Goal: Task Accomplishment & Management: Manage account settings

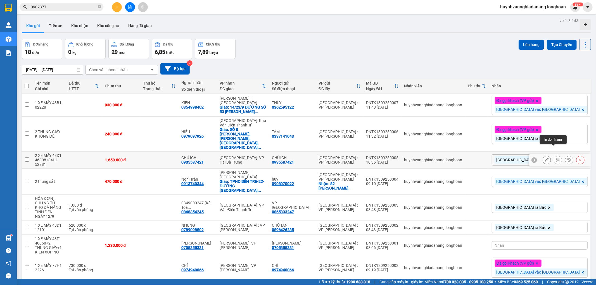
click at [556, 158] on icon at bounding box center [558, 160] width 4 height 4
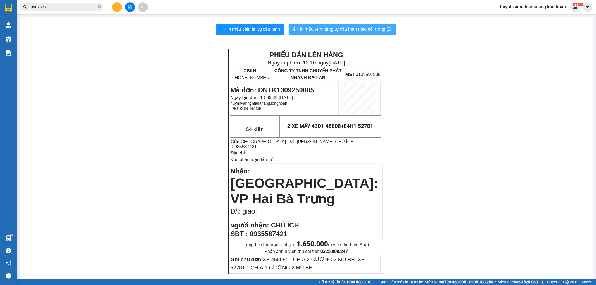
click at [344, 30] on span "In mẫu tem hàng tự cấu hình theo số lượng (2)" at bounding box center [346, 29] width 92 height 7
click at [116, 9] on button at bounding box center [117, 7] width 10 height 10
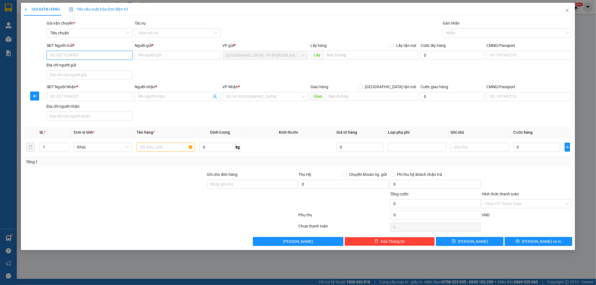
drag, startPoint x: 74, startPoint y: 54, endPoint x: 70, endPoint y: 57, distance: 5.2
click at [74, 54] on input "SĐT Người Gửi *" at bounding box center [90, 55] width 86 height 9
click at [61, 96] on input "SĐT Người Nhận *" at bounding box center [90, 96] width 86 height 9
type input "0775465988"
click at [85, 110] on div "0775465988 - LAM" at bounding box center [89, 108] width 79 height 6
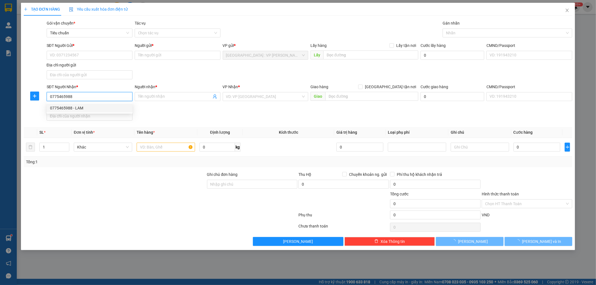
type input "LAM"
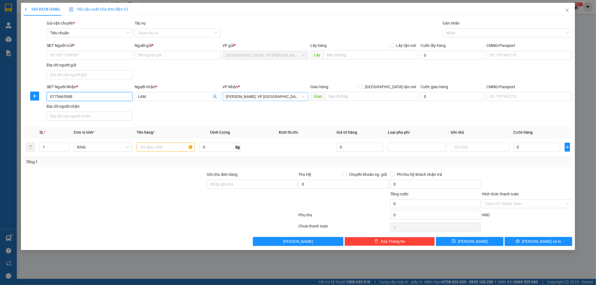
click at [288, 96] on span "[PERSON_NAME]: VP [GEOGRAPHIC_DATA]" at bounding box center [265, 97] width 79 height 8
type input "0775465988"
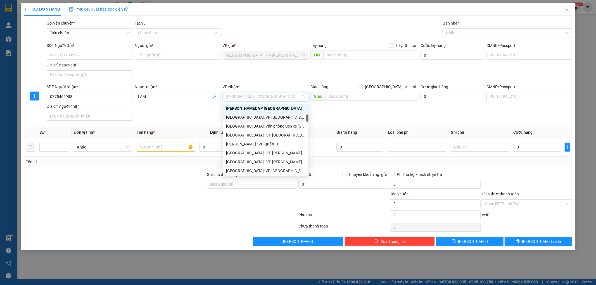
scroll to position [169, 0]
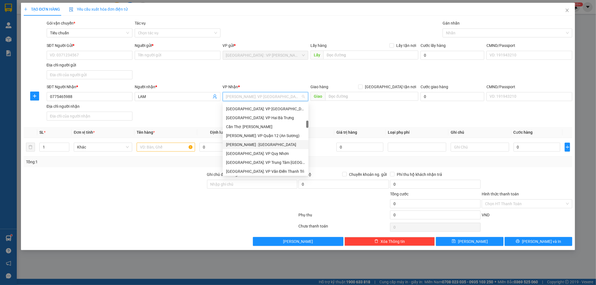
click at [280, 144] on div "[PERSON_NAME] : [GEOGRAPHIC_DATA]" at bounding box center [265, 145] width 79 height 6
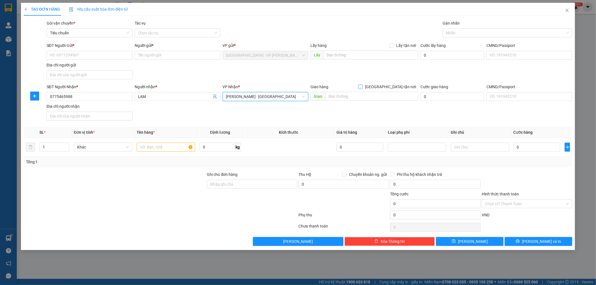
click at [362, 86] on input "[GEOGRAPHIC_DATA] tận nơi" at bounding box center [360, 87] width 4 height 4
checkbox input "true"
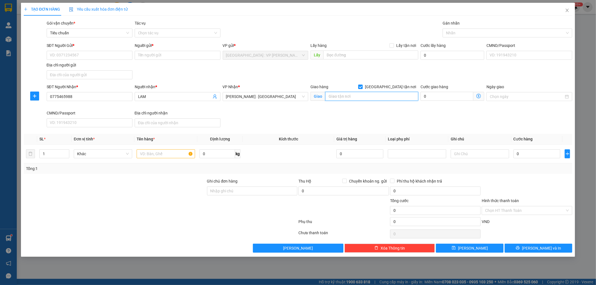
click at [354, 98] on input "text" at bounding box center [371, 96] width 93 height 9
type input "[STREET_ADDRESS],[GEOGRAPHIC_DATA](địa chỉ cũ)"
click at [87, 52] on input "SĐT Người Gửi *" at bounding box center [90, 55] width 86 height 9
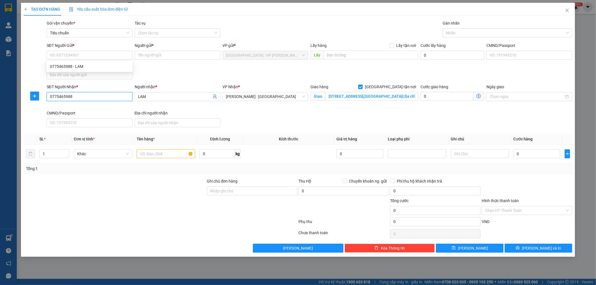
click at [85, 94] on input "0775465988" at bounding box center [90, 96] width 86 height 9
click at [76, 51] on input "SĐT Người Gửi *" at bounding box center [90, 55] width 86 height 9
click at [83, 66] on div "0775465988 - LAM" at bounding box center [89, 66] width 79 height 6
type input "0775465988"
type input "LAM"
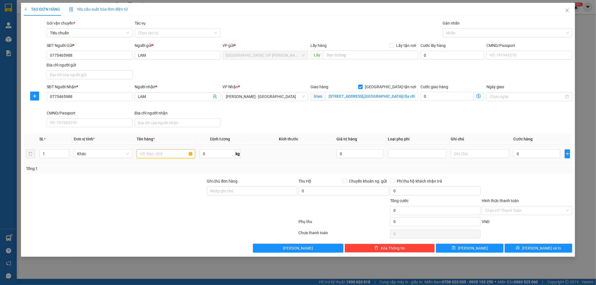
click at [143, 155] on input "text" at bounding box center [166, 154] width 58 height 9
type input "1 thùng giấy(tủ lạnh mini)"
click at [245, 194] on input "Ghi chú đơn hàng" at bounding box center [252, 191] width 91 height 9
type input "KHÔNG BAO HƯ VỠ,MÓP MÉO"
click at [531, 157] on input "0" at bounding box center [537, 154] width 47 height 9
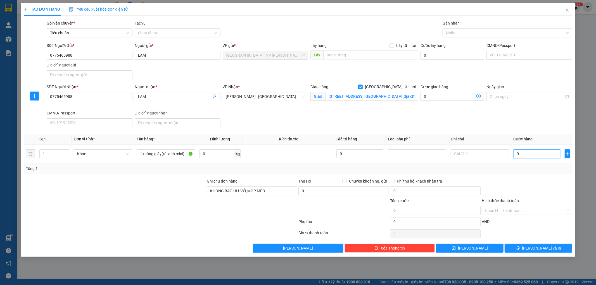
type input "3"
type input "30"
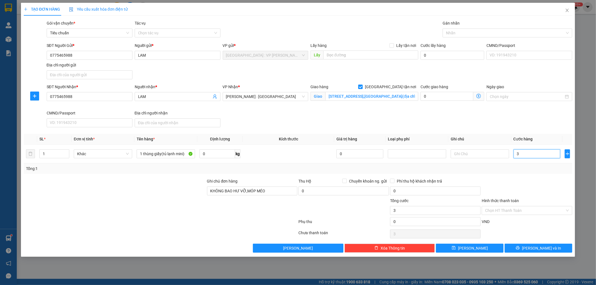
type input "30"
type input "300"
type input "3.000"
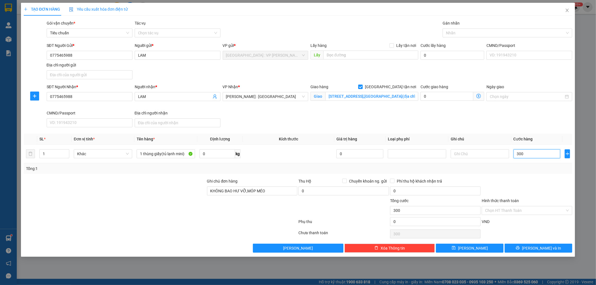
type input "3.000"
type input "30.000"
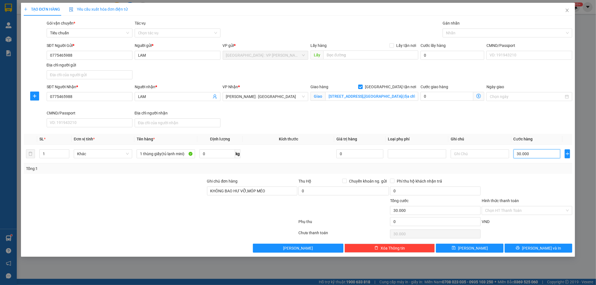
type input "300.000"
click at [526, 211] on input "Hình thức thanh toán" at bounding box center [525, 211] width 80 height 8
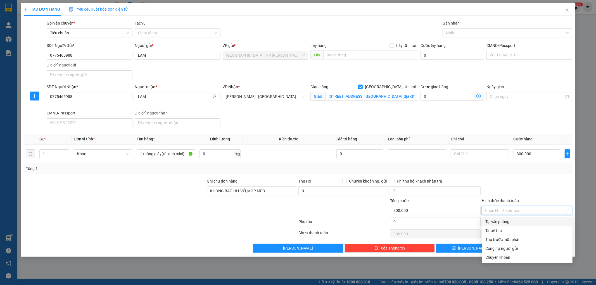
click at [522, 220] on div "Tại văn phòng" at bounding box center [527, 222] width 84 height 6
type input "0"
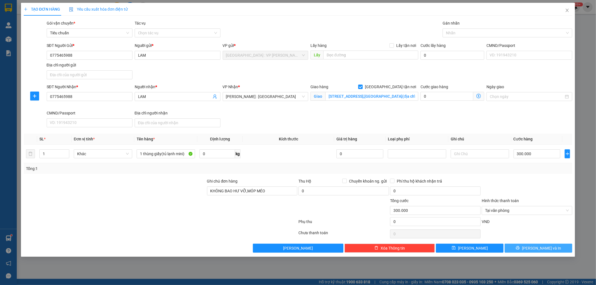
click at [542, 250] on span "[PERSON_NAME] và In" at bounding box center [541, 248] width 39 height 6
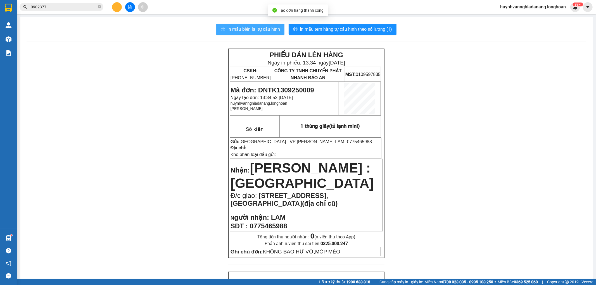
click at [254, 32] on span "In mẫu biên lai tự cấu hình" at bounding box center [254, 29] width 53 height 7
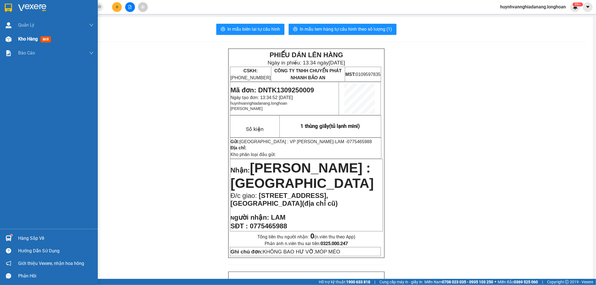
click at [18, 37] on span "Kho hàng" at bounding box center [28, 38] width 20 height 5
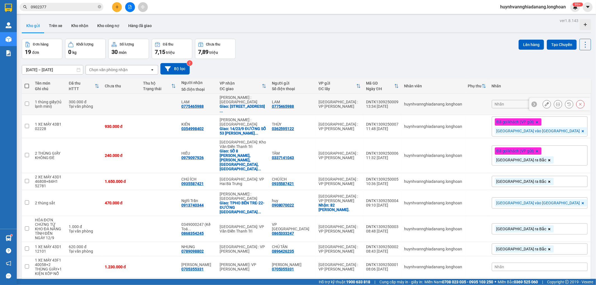
click at [204, 109] on div "0775465988" at bounding box center [192, 106] width 22 height 4
copy div "0775465988"
click at [554, 105] on button at bounding box center [558, 105] width 8 height 10
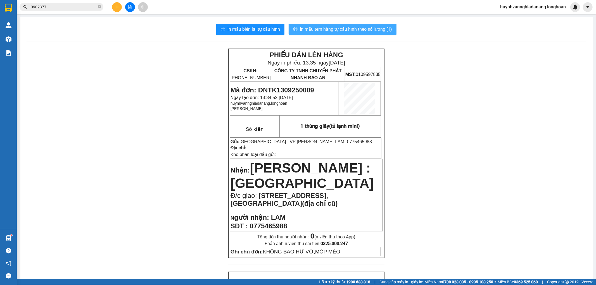
click at [335, 30] on span "In mẫu tem hàng tự cấu hình theo số lượng (1)" at bounding box center [346, 29] width 92 height 7
click at [116, 10] on button at bounding box center [117, 7] width 10 height 10
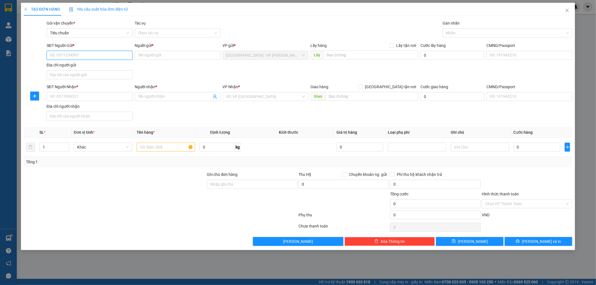
click at [71, 57] on input "SĐT Người Gửi *" at bounding box center [90, 55] width 86 height 9
paste input "0364246384"
type input "0364246384"
click at [77, 97] on input "SĐT Người Nhận *" at bounding box center [90, 96] width 86 height 9
paste input "0364246384"
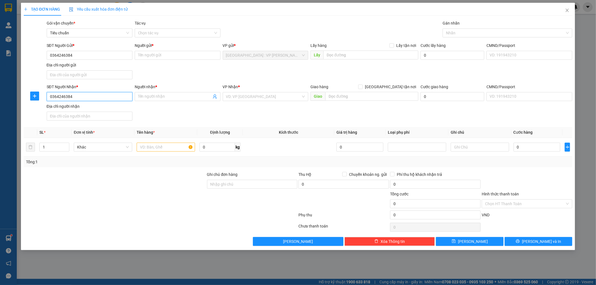
type input "0364246384"
click at [149, 58] on input "Người gửi *" at bounding box center [178, 55] width 86 height 9
click at [145, 56] on input "Người gửi *" at bounding box center [178, 55] width 86 height 9
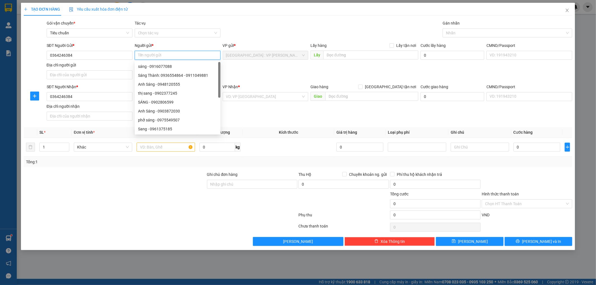
paste input "[PERSON_NAME]"
type input "[PERSON_NAME]"
drag, startPoint x: 145, startPoint y: 224, endPoint x: 149, endPoint y: 200, distance: 24.7
click at [146, 221] on div "Transit Pickup Surcharge Ids Transit Deliver Surcharge Ids Transit Deliver Surc…" at bounding box center [298, 133] width 549 height 226
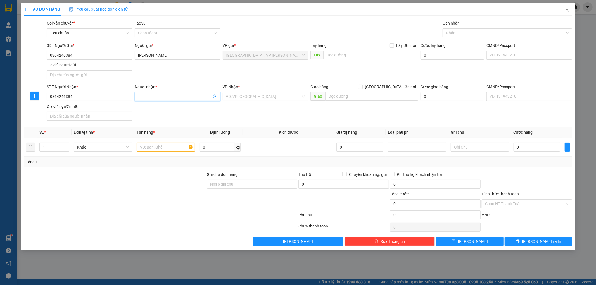
click at [153, 96] on input "Người nhận *" at bounding box center [175, 97] width 74 height 6
paste input "[PERSON_NAME]"
type input "[PERSON_NAME]"
click at [392, 45] on input "Lấy tận nơi" at bounding box center [392, 45] width 4 height 4
checkbox input "true"
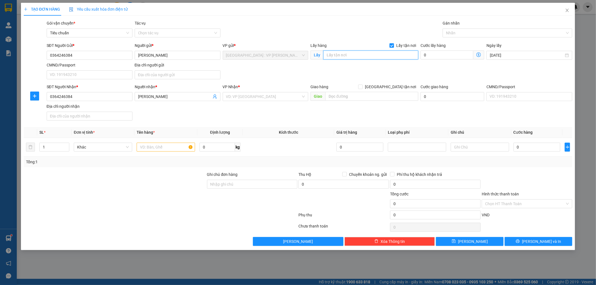
click at [382, 51] on input "text" at bounding box center [370, 55] width 95 height 9
click at [361, 55] on input "text" at bounding box center [370, 55] width 95 height 9
paste input "số 61 [PERSON_NAME], p. Khuê Mỹ, q. [GEOGRAPHIC_DATA], [GEOGRAPHIC_DATA]"
type input "số 61 [PERSON_NAME], p. Khuê Mỹ, q. [GEOGRAPHIC_DATA], [GEOGRAPHIC_DATA]"
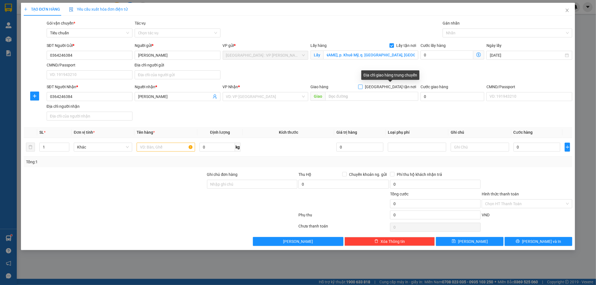
click at [362, 86] on input "[GEOGRAPHIC_DATA] tận nơi" at bounding box center [360, 87] width 4 height 4
checkbox input "true"
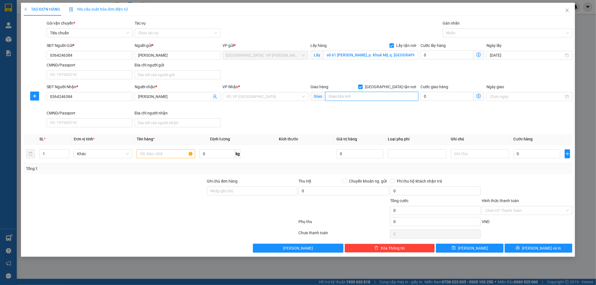
click at [379, 92] on input "text" at bounding box center [371, 96] width 93 height 9
click at [338, 96] on input "text" at bounding box center [371, 96] width 93 height 9
paste input "[STREET_ADDRESS][PERSON_NAME]"
type input "[STREET_ADDRESS][PERSON_NAME]"
click at [261, 98] on input "search" at bounding box center [263, 97] width 75 height 8
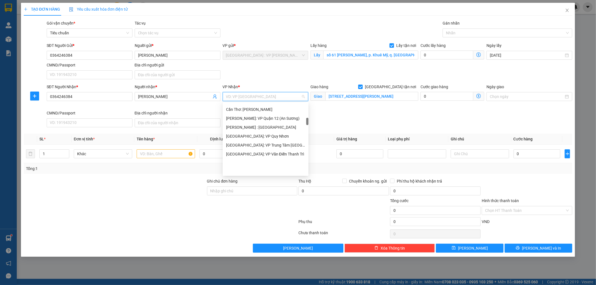
scroll to position [155, 0]
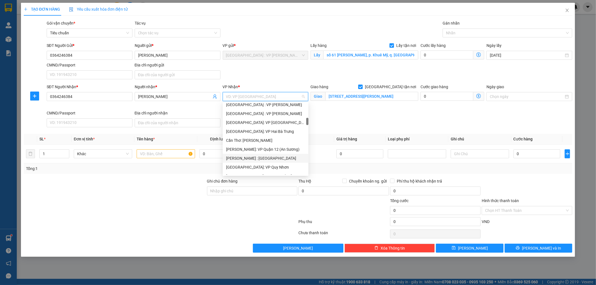
click at [269, 156] on div "[PERSON_NAME] : [GEOGRAPHIC_DATA]" at bounding box center [265, 158] width 79 height 6
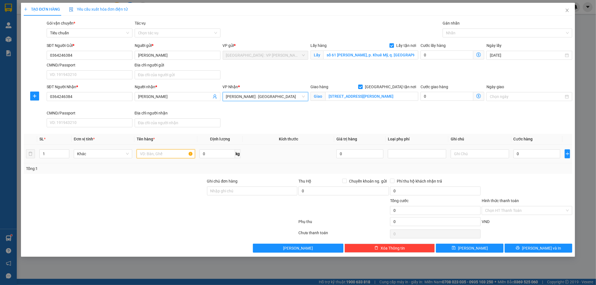
click at [150, 154] on input "text" at bounding box center [166, 154] width 58 height 9
type input "xe và hàng"
click at [442, 55] on input "0" at bounding box center [447, 55] width 53 height 9
type input "1"
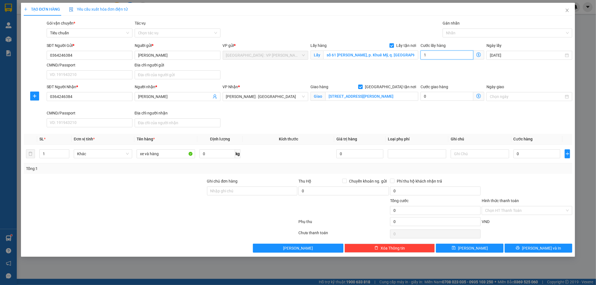
type input "1"
type input "15"
type input "150"
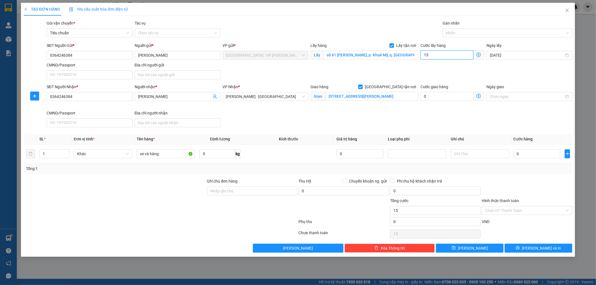
type input "150"
type input "1.500"
type input "15.000"
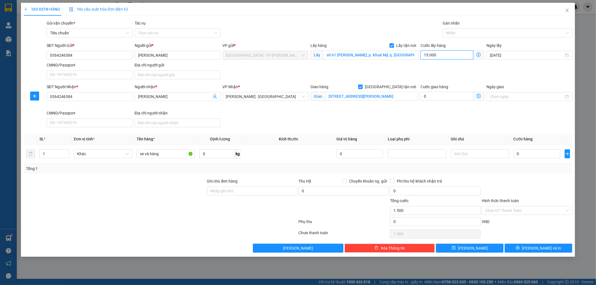
type input "15.000"
type input "150.000"
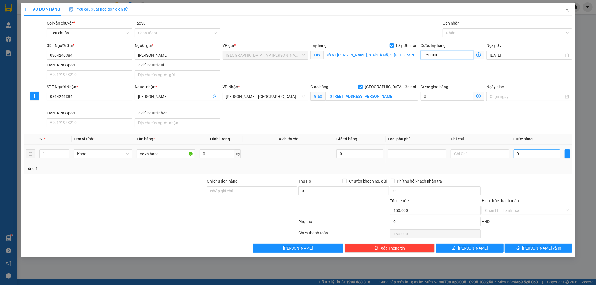
type input "150.000"
click at [527, 155] on input "0" at bounding box center [537, 154] width 47 height 9
type input "1"
type input "150.001"
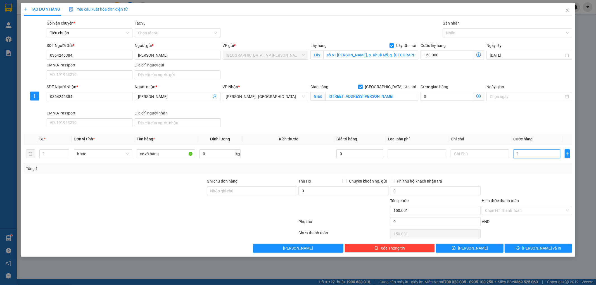
type input "16"
type input "150.016"
type input "166"
type input "150.166"
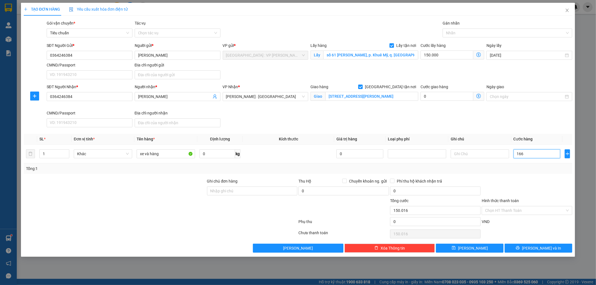
type input "150.166"
type input "1.660"
type input "151.660"
type input "16.600"
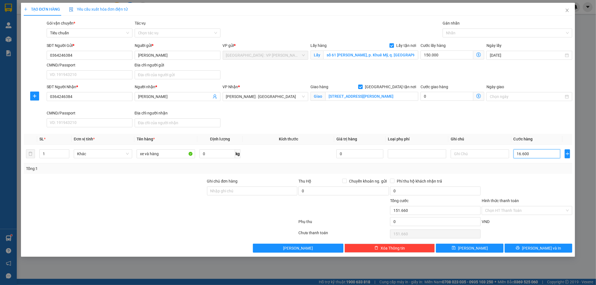
type input "166.600"
type input "166.000"
type input "316.000"
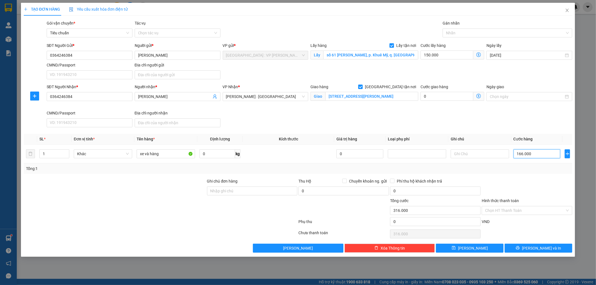
type input "1.660.000"
type input "1.810.000"
type input "1.660.000"
click at [482, 247] on button "[PERSON_NAME]" at bounding box center [470, 248] width 68 height 9
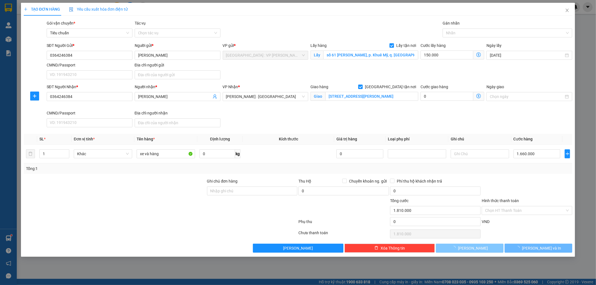
checkbox input "false"
type input "0"
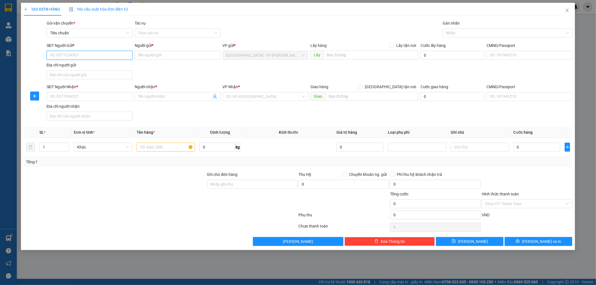
click at [71, 55] on input "SĐT Người Gửi *" at bounding box center [90, 55] width 86 height 9
paste input "0905661760"
click at [120, 55] on input "0905661760" at bounding box center [90, 55] width 86 height 9
type input "0905661760"
click at [149, 56] on input "Người gửi *" at bounding box center [178, 55] width 86 height 9
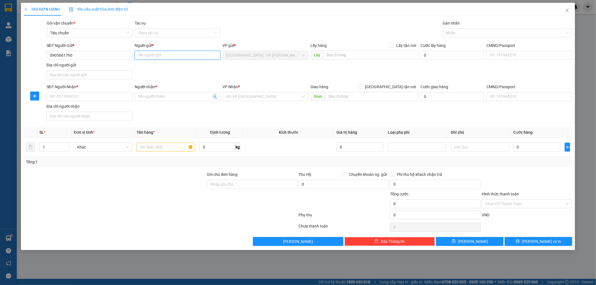
click at [158, 55] on input "Người gửi *" at bounding box center [178, 55] width 86 height 9
paste input "anh Hội"
type input "anh Hội"
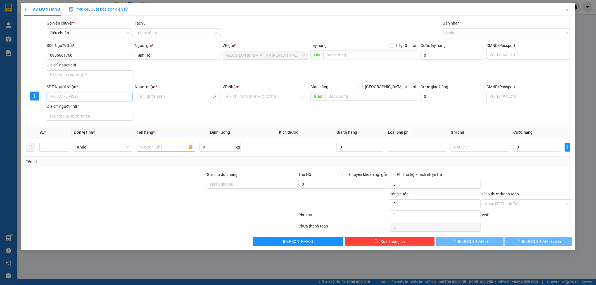
click at [98, 98] on input "SĐT Người Nhận *" at bounding box center [90, 96] width 86 height 9
click at [85, 98] on input "SĐT Người Nhận *" at bounding box center [90, 96] width 86 height 9
paste input "0348484182"
type input "0348484182"
drag, startPoint x: 155, startPoint y: 99, endPoint x: 158, endPoint y: 112, distance: 13.6
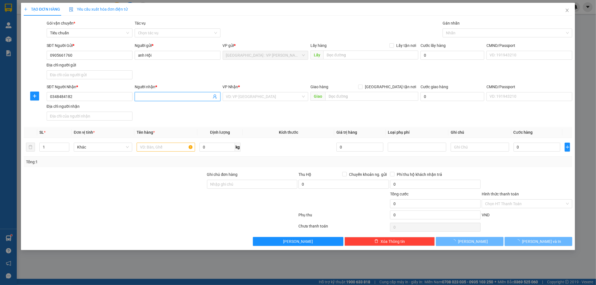
click at [155, 99] on input "Người nhận *" at bounding box center [175, 97] width 74 height 6
click at [149, 94] on input "Người nhận *" at bounding box center [175, 97] width 74 height 6
paste input "[PERSON_NAME]"
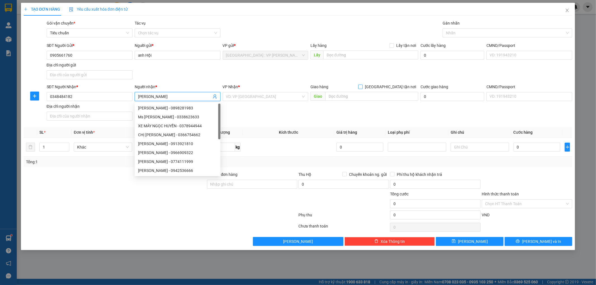
type input "[PERSON_NAME]"
click at [362, 87] on input "[GEOGRAPHIC_DATA] tận nơi" at bounding box center [360, 87] width 4 height 4
checkbox input "true"
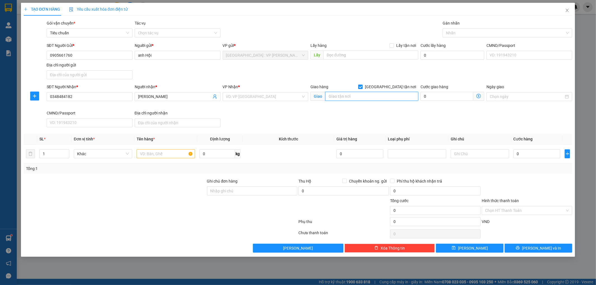
click at [370, 96] on input "text" at bounding box center [371, 96] width 93 height 9
click at [354, 98] on input "text" at bounding box center [371, 96] width 93 height 9
paste input "KOTO - [GEOGRAPHIC_DATA], xã [DEMOGRAPHIC_DATA][GEOGRAPHIC_DATA], huyện [GEOGRA…"
type input "KOTO - [GEOGRAPHIC_DATA], xã [DEMOGRAPHIC_DATA][GEOGRAPHIC_DATA], huyện [GEOGRA…"
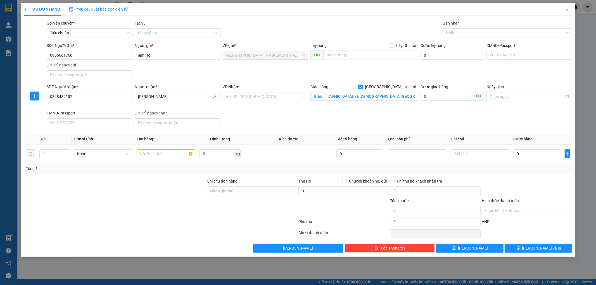
click at [273, 96] on input "search" at bounding box center [263, 97] width 75 height 8
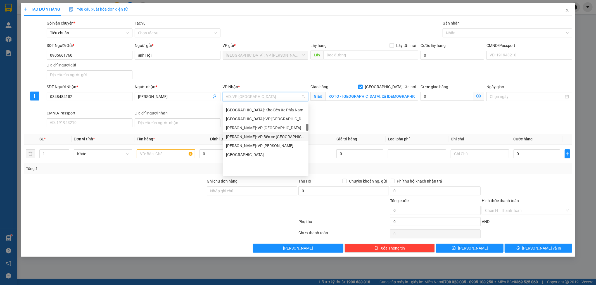
scroll to position [217, 0]
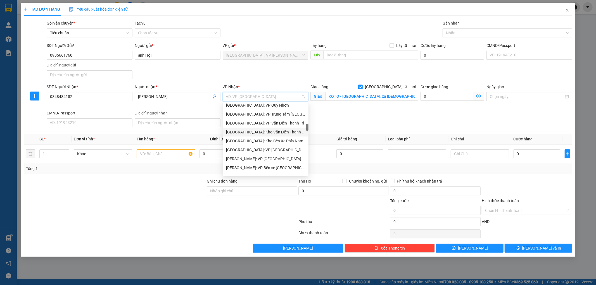
click at [274, 132] on div "[GEOGRAPHIC_DATA]: Kho Văn Điển Thanh Trì" at bounding box center [265, 132] width 79 height 6
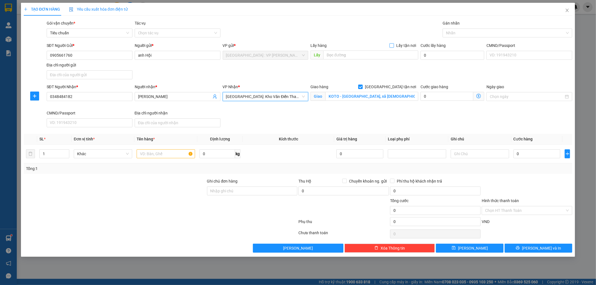
click at [392, 48] on span at bounding box center [392, 45] width 4 height 4
click at [392, 47] on input "Lấy tận nơi" at bounding box center [392, 45] width 4 height 4
checkbox input "true"
click at [381, 52] on input "text" at bounding box center [370, 55] width 95 height 9
click at [340, 58] on input "text" at bounding box center [370, 55] width 95 height 9
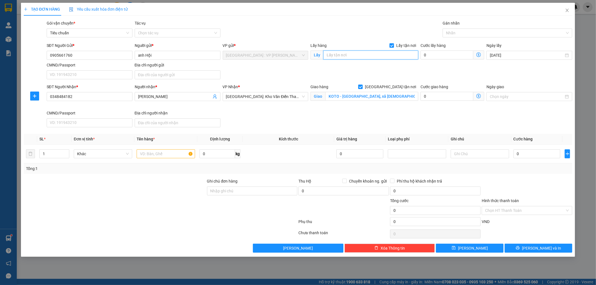
paste input "[STREET_ADDRESS]"
type input "[STREET_ADDRESS]"
click at [438, 53] on input "0" at bounding box center [447, 55] width 53 height 9
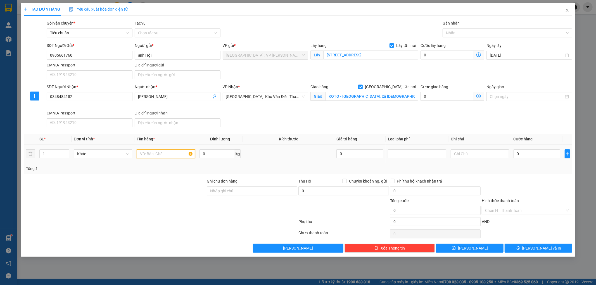
drag, startPoint x: 159, startPoint y: 156, endPoint x: 160, endPoint y: 153, distance: 3.5
click at [160, 153] on input "text" at bounding box center [166, 154] width 58 height 9
type input "hàng hóa"
click at [451, 51] on input "0" at bounding box center [447, 55] width 53 height 9
type input "2"
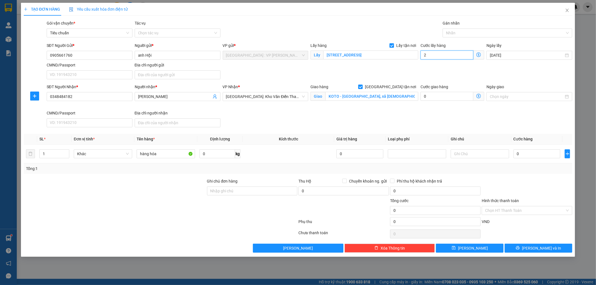
type input "2"
type input "20"
type input "200"
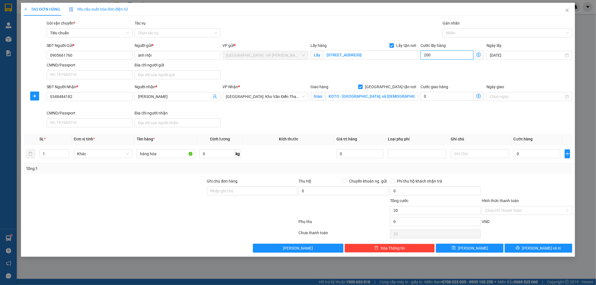
type input "200"
type input "2.000"
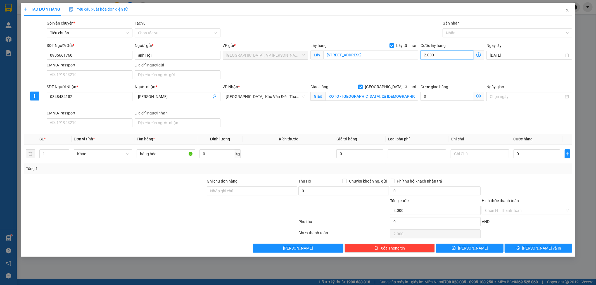
type input "20.000"
type input "200.000"
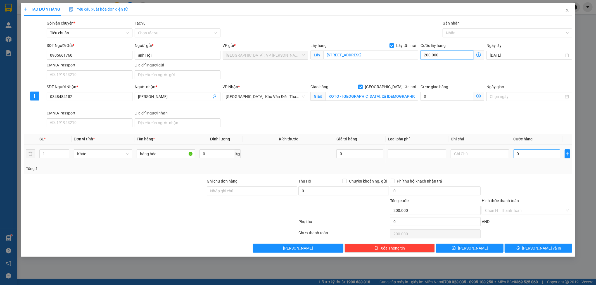
type input "200.000"
click at [522, 155] on input "0" at bounding box center [537, 154] width 47 height 9
drag, startPoint x: 245, startPoint y: 191, endPoint x: 250, endPoint y: 195, distance: 5.9
click at [247, 191] on input "Ghi chú đơn hàng" at bounding box center [252, 191] width 91 height 9
type input "KHÔNG BAO HƯ VỠ,MÓP MÉO"
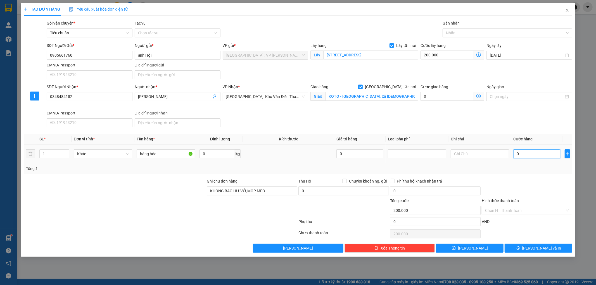
click at [537, 154] on input "0" at bounding box center [537, 154] width 47 height 9
type input "2"
type input "200.002"
type input "28"
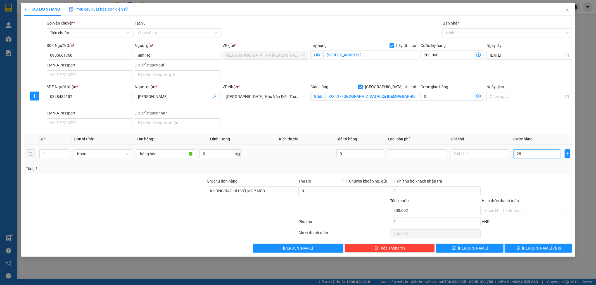
type input "200.028"
type input "285"
type input "200.285"
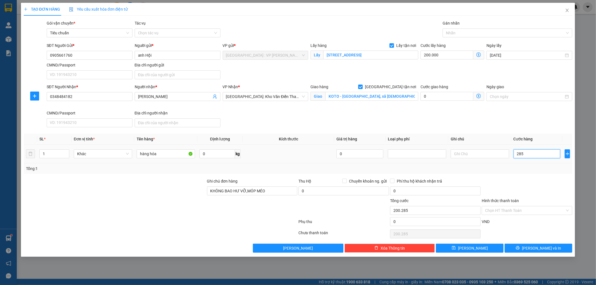
type input "2.850"
type input "202.850"
type input "28.500"
type input "228.500"
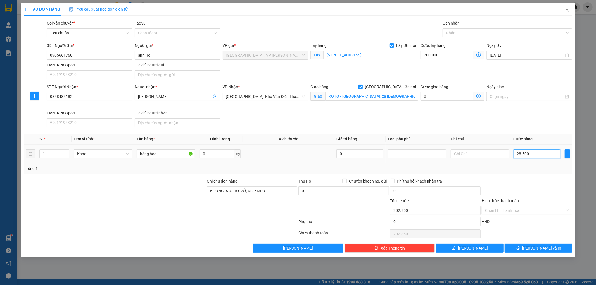
type input "228.500"
type input "285.000"
type input "485.000"
type input "2.850.000"
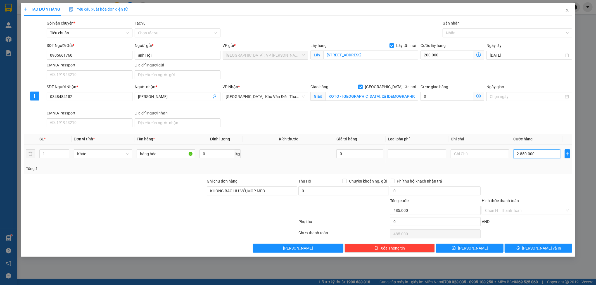
type input "3.050.000"
type input "2.850.000"
click at [484, 245] on button "[PERSON_NAME]" at bounding box center [470, 248] width 68 height 9
checkbox input "false"
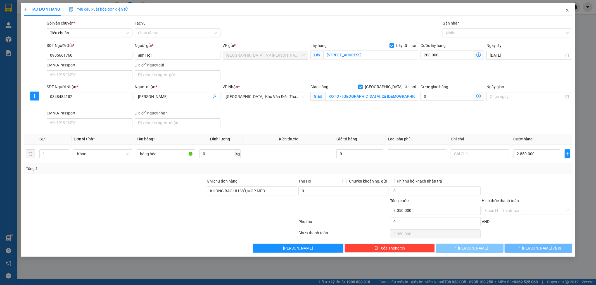
checkbox input "false"
type input "0"
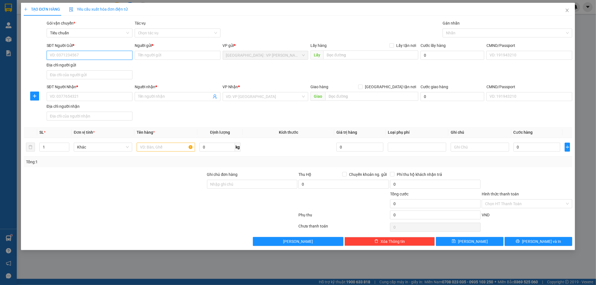
click at [75, 55] on input "SĐT Người Gửi *" at bounding box center [90, 55] width 86 height 9
paste input "0394015577"
type input "0394015577"
click at [79, 98] on input "SĐT Người Nhận *" at bounding box center [90, 96] width 86 height 9
paste input "0394015577"
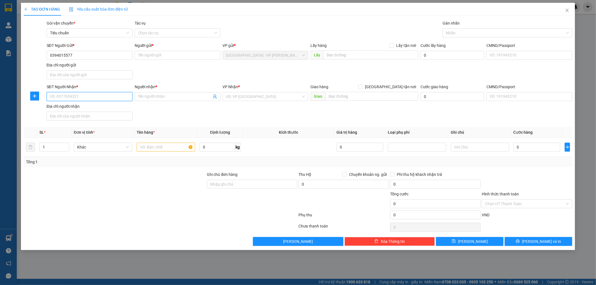
type input "0394015577"
click at [102, 110] on div "0394015577 - a Đông" at bounding box center [89, 108] width 79 height 6
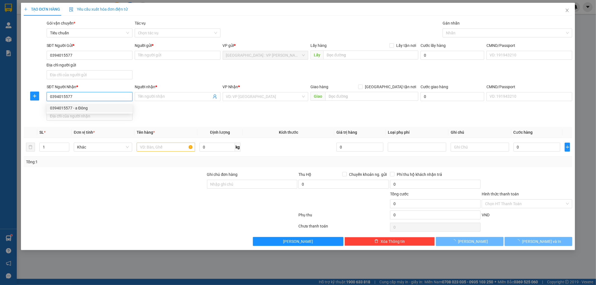
type input "a Đông"
checkbox input "true"
type input "[GEOGRAPHIC_DATA][PERSON_NAME], [GEOGRAPHIC_DATA], [GEOGRAPHIC_DATA], [GEOGRAPH…"
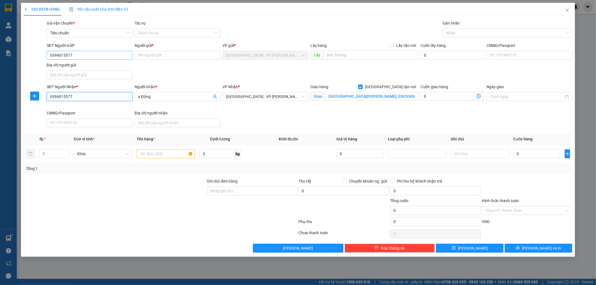
type input "0394015577"
click at [91, 55] on input "0394015577" at bounding box center [90, 55] width 86 height 9
click at [96, 66] on div "0394015577 - a Đông" at bounding box center [89, 66] width 79 height 6
type input "a Đông"
click at [394, 43] on input "Lấy tận nơi" at bounding box center [392, 45] width 4 height 4
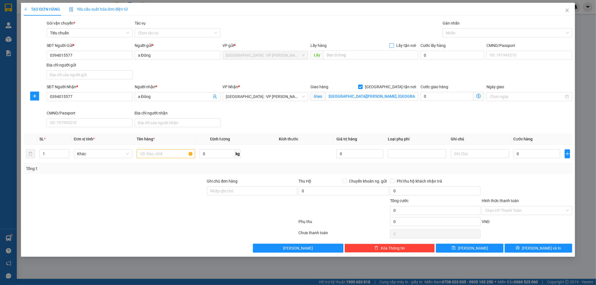
checkbox input "true"
click at [366, 58] on input "text" at bounding box center [370, 55] width 95 height 9
click at [338, 53] on input "text" at bounding box center [370, 55] width 95 height 9
paste input "[GEOGRAPHIC_DATA][PERSON_NAME], [GEOGRAPHIC_DATA], [GEOGRAPHIC_DATA]"
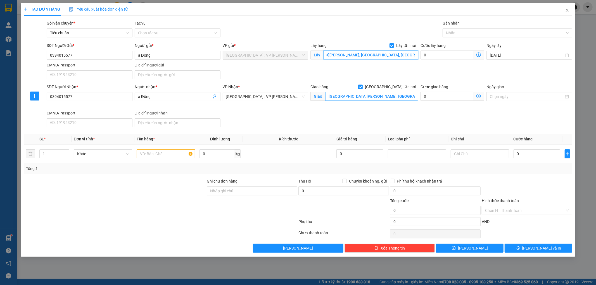
type input "[GEOGRAPHIC_DATA][PERSON_NAME], [GEOGRAPHIC_DATA], [GEOGRAPHIC_DATA]"
click at [370, 98] on input "[GEOGRAPHIC_DATA][PERSON_NAME], [GEOGRAPHIC_DATA], [GEOGRAPHIC_DATA], [GEOGRAPH…" at bounding box center [371, 96] width 93 height 9
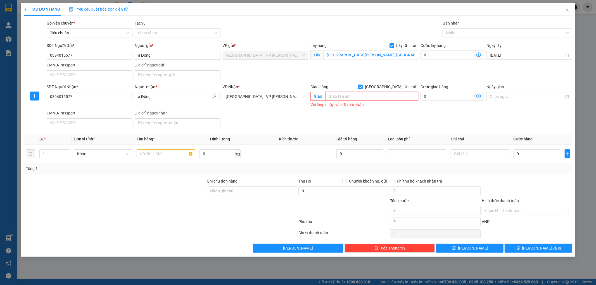
click at [355, 97] on input "text" at bounding box center [371, 96] width 93 height 9
paste input "622 cộng hòa ,tân bình ,hcm"
click at [278, 98] on span "[GEOGRAPHIC_DATA] : VP [PERSON_NAME]" at bounding box center [265, 97] width 79 height 8
type input "622 cộng hòa ,tân bình ,hcm"
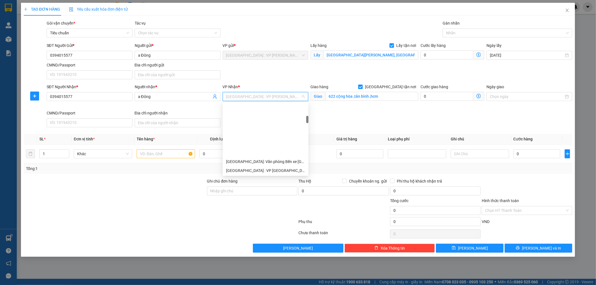
scroll to position [164, 0]
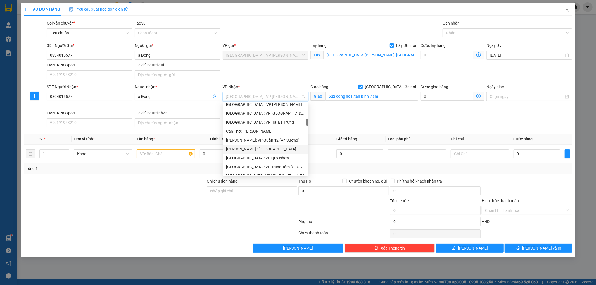
click at [284, 145] on div "[PERSON_NAME] : [GEOGRAPHIC_DATA]" at bounding box center [266, 149] width 86 height 9
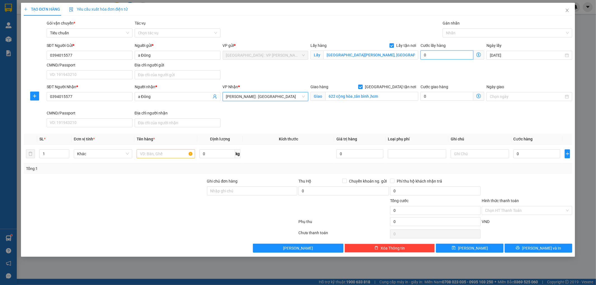
click at [440, 56] on input "0" at bounding box center [447, 55] width 53 height 9
type input "1"
type input "10"
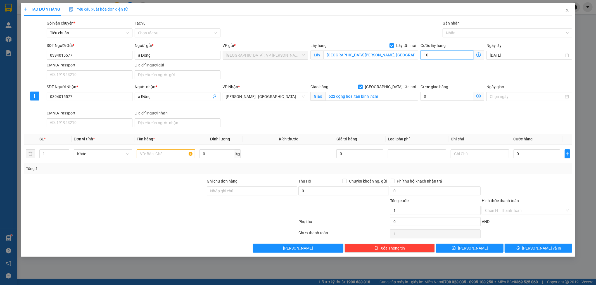
type input "10"
type input "100"
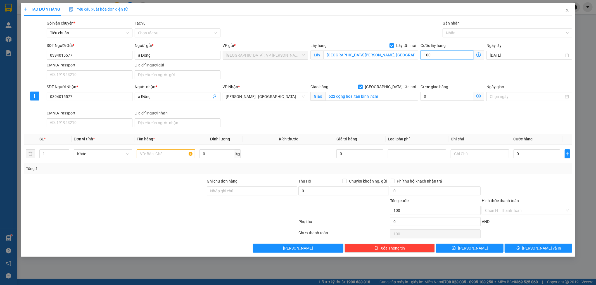
type input "1.000"
type input "10.000"
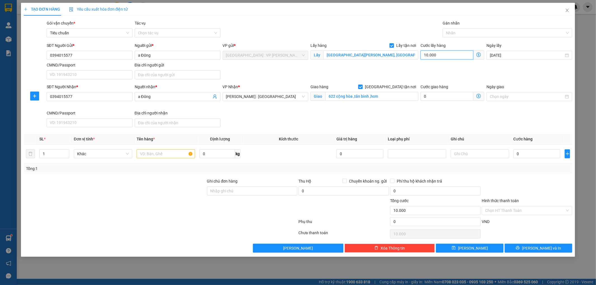
type input "100.000"
drag, startPoint x: 154, startPoint y: 154, endPoint x: 157, endPoint y: 150, distance: 4.3
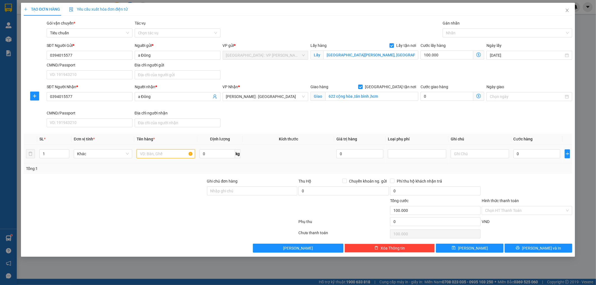
click at [156, 151] on input "text" at bounding box center [166, 154] width 58 height 9
type input "1 xe máy"
click at [535, 155] on input "0" at bounding box center [537, 154] width 47 height 9
type input "8"
type input "100.008"
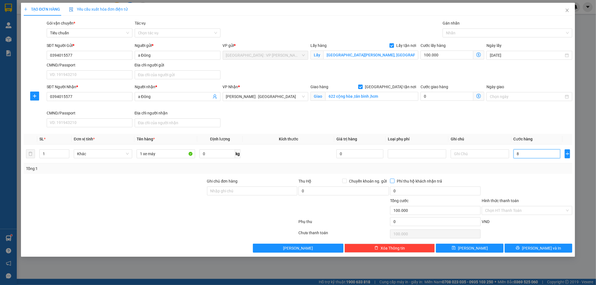
type input "100.008"
type input "82"
type input "100.082"
type input "820"
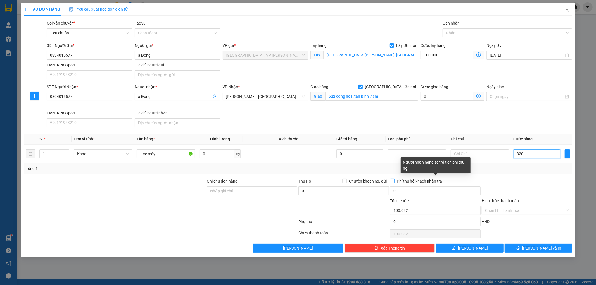
type input "100.820"
type input "8.200"
type input "108.200"
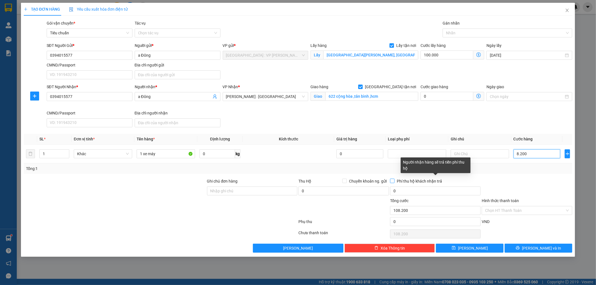
type input "82.000"
type input "182.000"
type input "820.000"
type input "920.000"
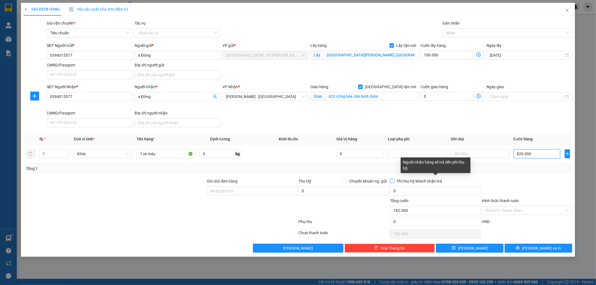
type input "920.000"
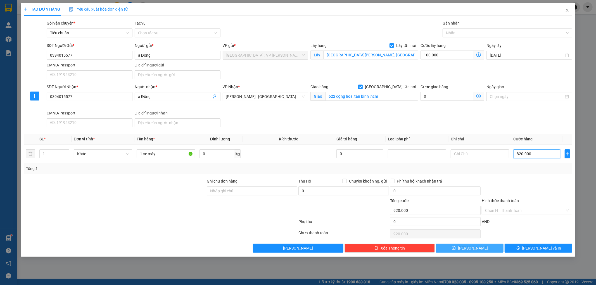
type input "820.000"
click at [474, 250] on span "[PERSON_NAME]" at bounding box center [473, 248] width 30 height 6
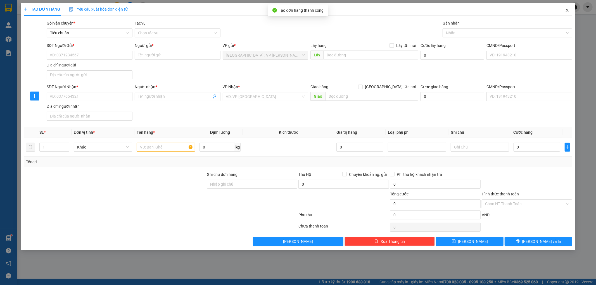
click at [567, 10] on icon "close" at bounding box center [567, 10] width 3 height 3
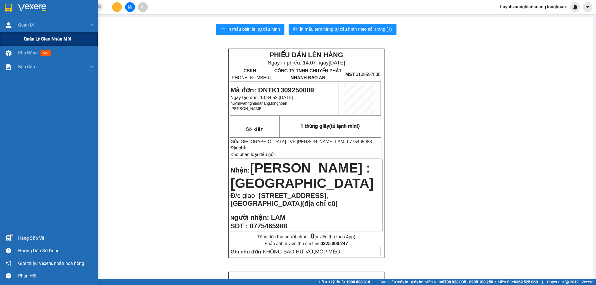
click at [26, 38] on span "Quản lý giao nhận mới" at bounding box center [48, 38] width 48 height 7
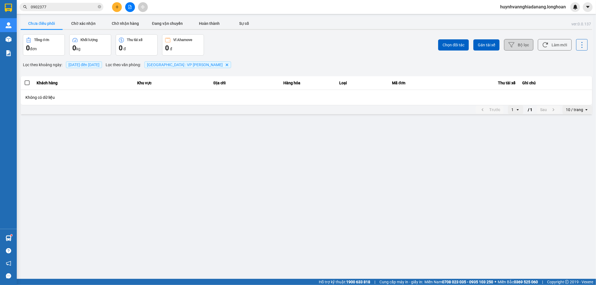
click at [516, 45] on button "Bộ lọc" at bounding box center [518, 44] width 29 height 11
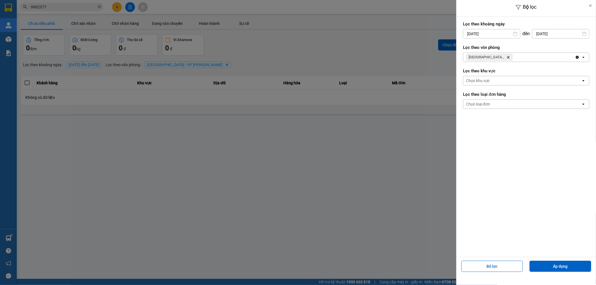
drag, startPoint x: 561, startPoint y: 32, endPoint x: 570, endPoint y: 37, distance: 10.7
click at [563, 32] on input "[DATE]" at bounding box center [560, 33] width 57 height 9
click at [575, 87] on div "13" at bounding box center [575, 87] width 8 height 7
click at [556, 268] on button "Áp dụng" at bounding box center [561, 266] width 62 height 11
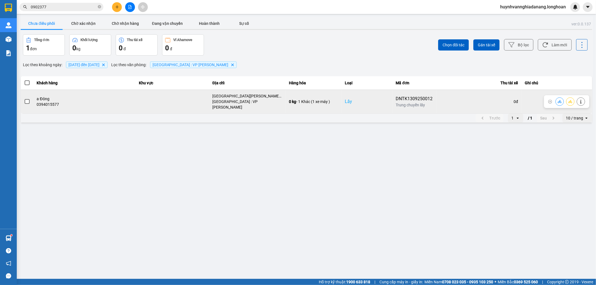
click at [27, 99] on span at bounding box center [27, 101] width 5 height 5
click at [24, 99] on input "checkbox" at bounding box center [24, 99] width 0 height 0
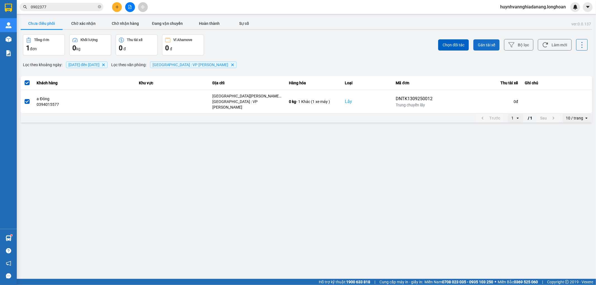
click at [483, 43] on span "Gán tài xế" at bounding box center [486, 45] width 17 height 6
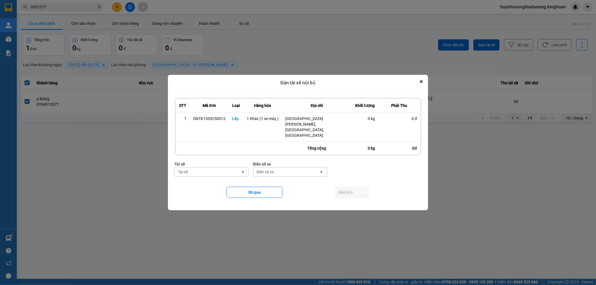
click at [198, 168] on div "Tài xế" at bounding box center [208, 172] width 66 height 9
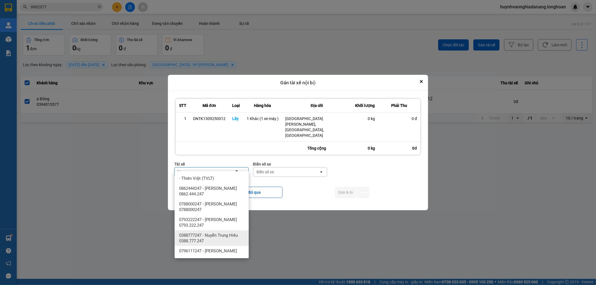
click at [224, 238] on span "0388777247 - Nuyễn Trung Hiếu 0388.777.247" at bounding box center [212, 238] width 67 height 11
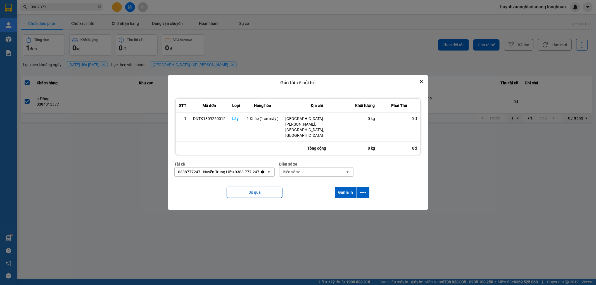
click at [303, 168] on div "Biển số xe" at bounding box center [313, 172] width 66 height 9
drag, startPoint x: 300, startPoint y: 178, endPoint x: 328, endPoint y: 186, distance: 29.8
click at [300, 178] on span "29E-374.74" at bounding box center [293, 179] width 20 height 6
drag, startPoint x: 362, startPoint y: 188, endPoint x: 360, endPoint y: 193, distance: 5.1
click at [362, 190] on icon "dialog" at bounding box center [363, 193] width 6 height 6
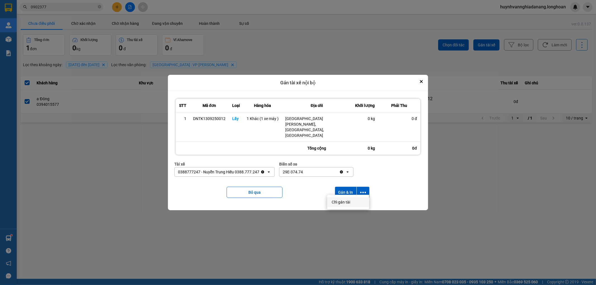
click at [351, 200] on div "Chỉ gán tài" at bounding box center [348, 203] width 33 height 6
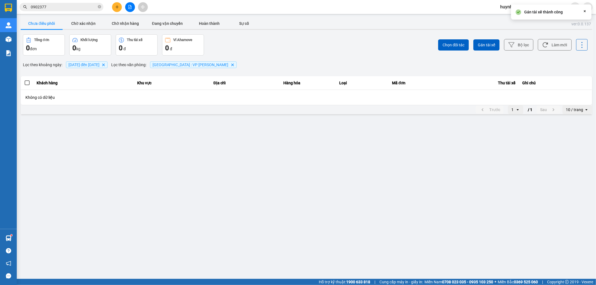
click at [422, 88] on th "Mã đơn" at bounding box center [410, 83] width 42 height 14
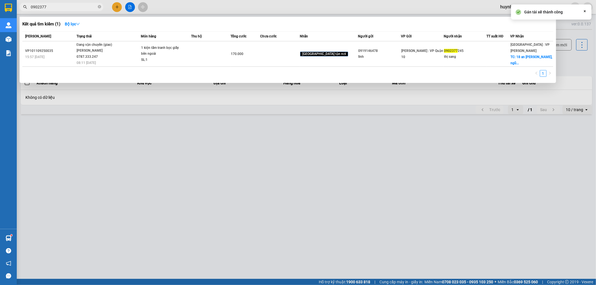
click at [59, 7] on input "0902377" at bounding box center [64, 7] width 66 height 6
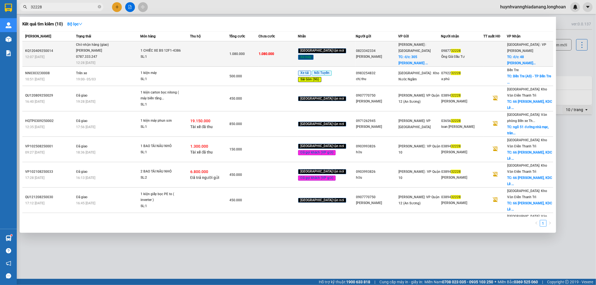
click at [205, 52] on td at bounding box center [209, 53] width 39 height 25
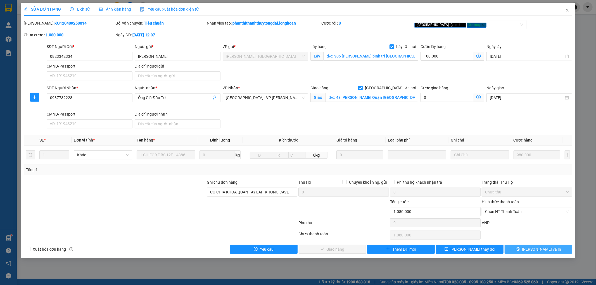
click at [543, 250] on span "[PERSON_NAME] và In" at bounding box center [541, 250] width 39 height 6
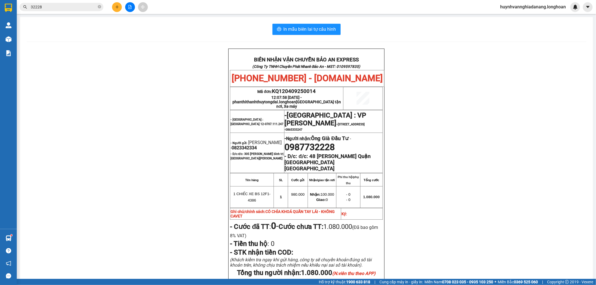
click at [59, 8] on input "32228" at bounding box center [64, 7] width 66 height 6
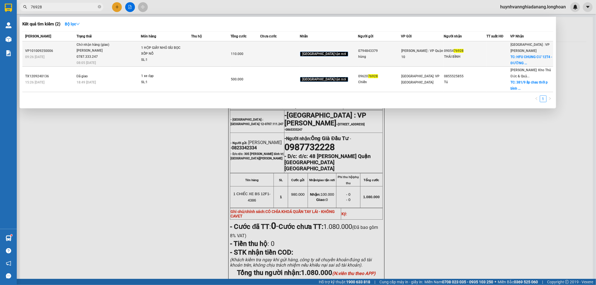
click at [211, 59] on td at bounding box center [211, 53] width 40 height 25
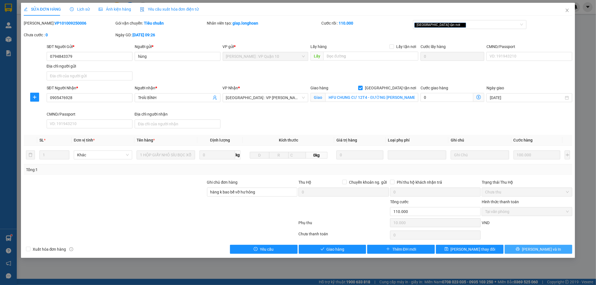
click at [533, 248] on button "[PERSON_NAME] và In" at bounding box center [539, 249] width 68 height 9
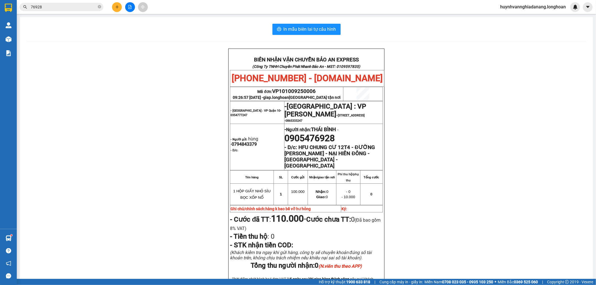
click at [63, 9] on input "76928" at bounding box center [64, 7] width 66 height 6
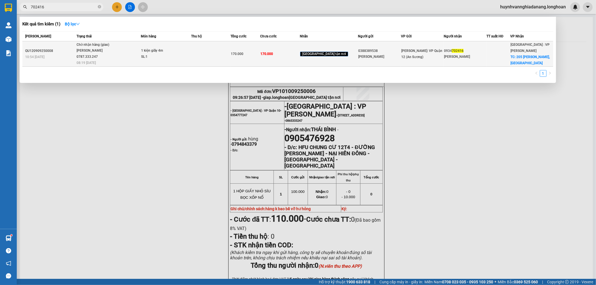
click at [225, 51] on td at bounding box center [211, 53] width 40 height 25
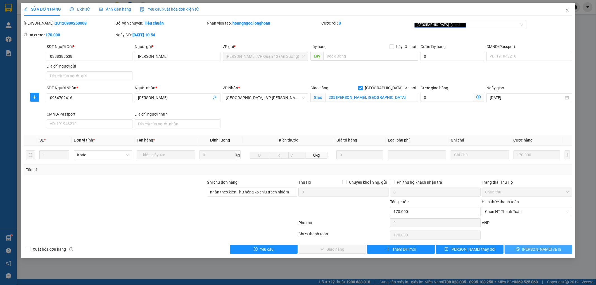
click at [540, 247] on span "[PERSON_NAME] và In" at bounding box center [541, 250] width 39 height 6
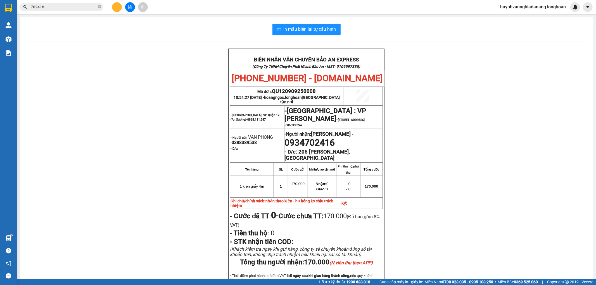
click at [65, 10] on input "702416" at bounding box center [64, 7] width 66 height 6
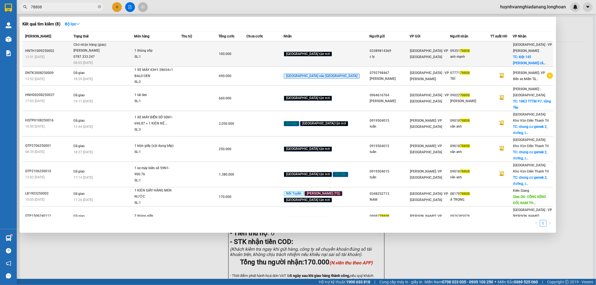
click at [204, 51] on td at bounding box center [199, 53] width 37 height 25
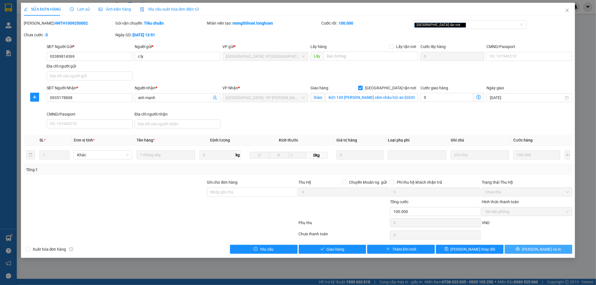
click at [548, 250] on span "[PERSON_NAME] và In" at bounding box center [541, 250] width 39 height 6
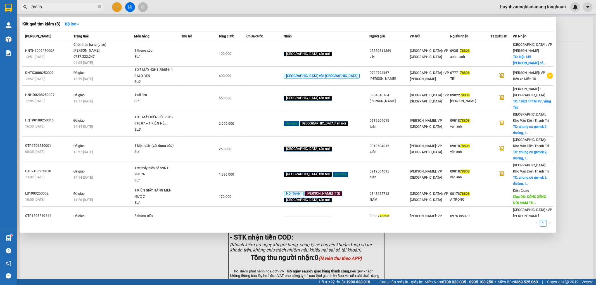
click at [67, 6] on input "78808" at bounding box center [64, 7] width 66 height 6
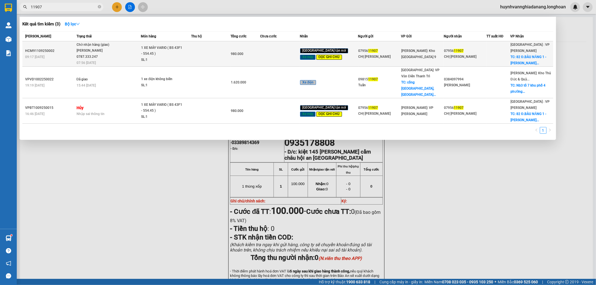
click at [220, 51] on td at bounding box center [211, 53] width 40 height 25
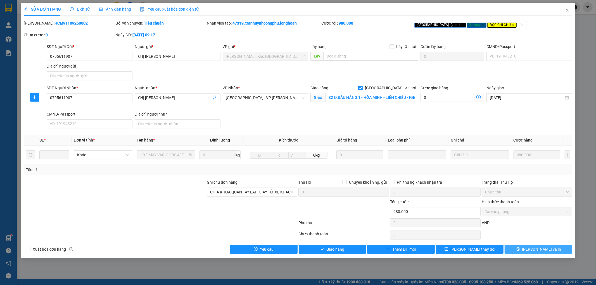
click at [549, 251] on span "[PERSON_NAME] và In" at bounding box center [541, 250] width 39 height 6
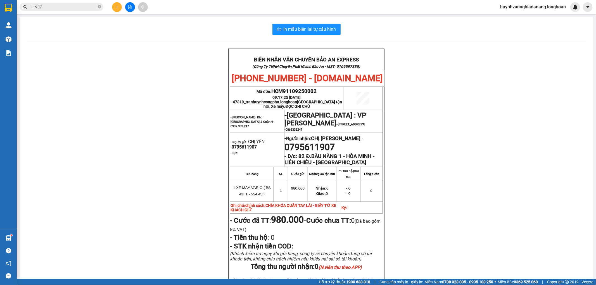
click at [58, 6] on input "11907" at bounding box center [64, 7] width 66 height 6
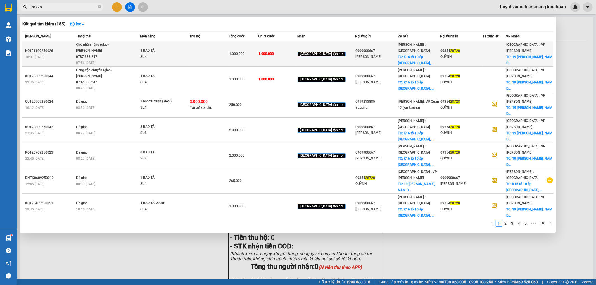
click at [204, 49] on td at bounding box center [209, 53] width 39 height 25
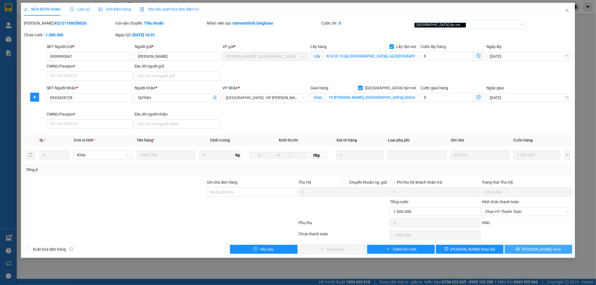
drag, startPoint x: 548, startPoint y: 248, endPoint x: 548, endPoint y: 245, distance: 3.7
click at [548, 248] on span "[PERSON_NAME] và In" at bounding box center [541, 250] width 39 height 6
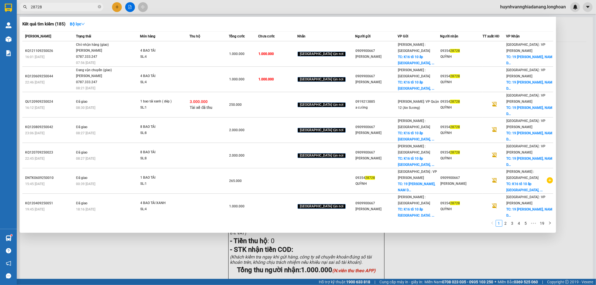
click at [60, 8] on input "28728" at bounding box center [64, 7] width 66 height 6
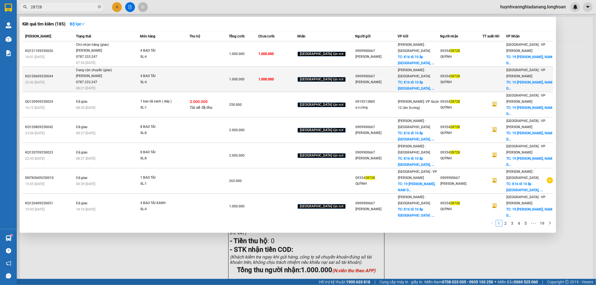
click at [190, 74] on span "4 BAO TẢI SL: 4" at bounding box center [164, 79] width 49 height 12
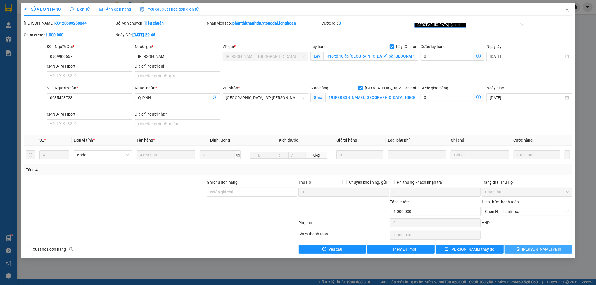
click at [520, 250] on icon "printer" at bounding box center [518, 250] width 4 height 4
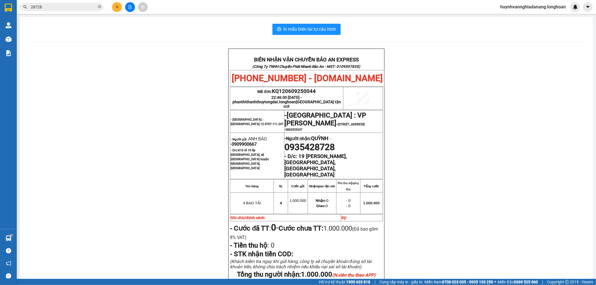
click at [55, 6] on input "28728" at bounding box center [64, 7] width 66 height 6
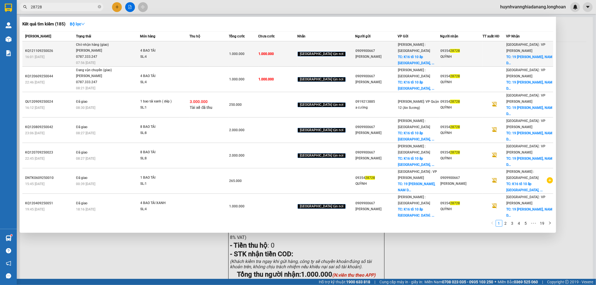
click at [214, 49] on td at bounding box center [209, 53] width 39 height 25
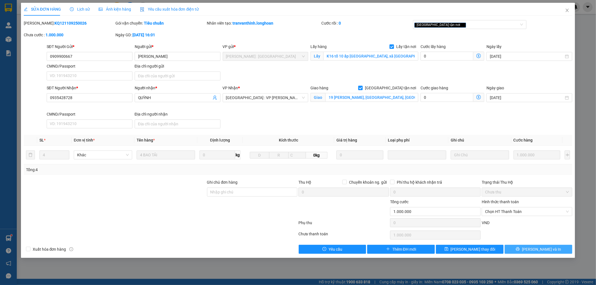
click at [550, 247] on button "[PERSON_NAME] và In" at bounding box center [539, 249] width 68 height 9
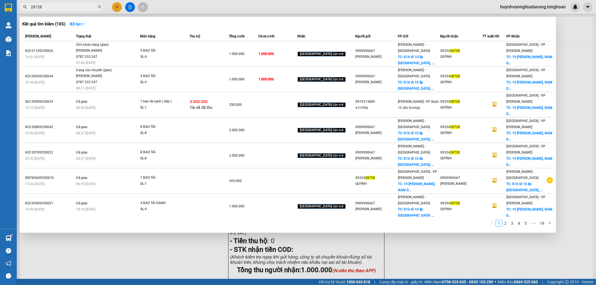
click at [79, 7] on input "28728" at bounding box center [64, 7] width 66 height 6
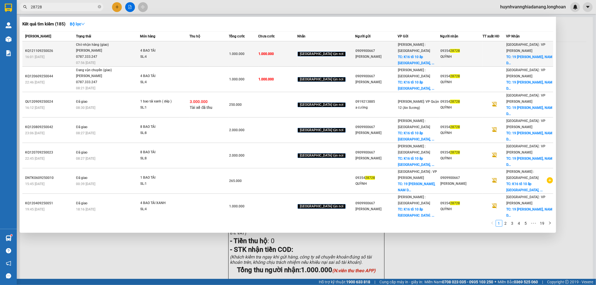
click at [179, 57] on div "SL: 4" at bounding box center [161, 57] width 42 height 6
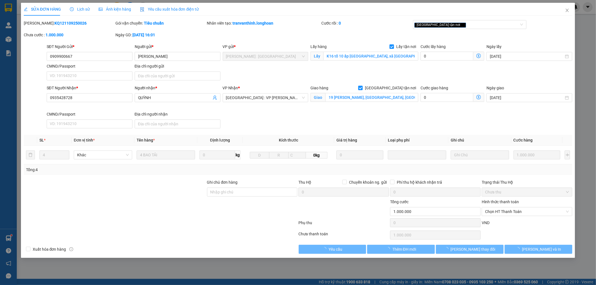
click at [83, 10] on span "Lịch sử" at bounding box center [80, 9] width 20 height 4
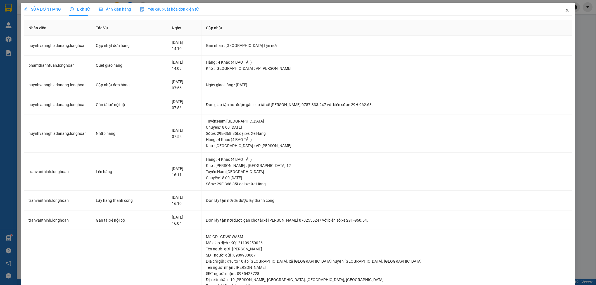
click at [563, 8] on span "Close" at bounding box center [568, 11] width 16 height 16
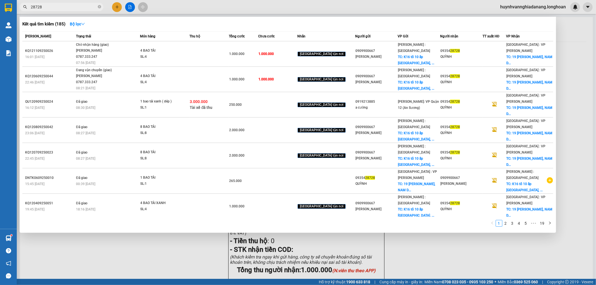
click at [70, 6] on input "28728" at bounding box center [64, 7] width 66 height 6
click at [449, 263] on div at bounding box center [298, 142] width 596 height 285
click at [71, 7] on input "28728" at bounding box center [64, 7] width 66 height 6
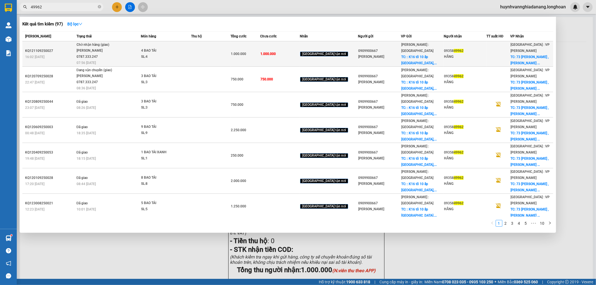
click at [191, 54] on span "4 BAO TẢI SL: 4" at bounding box center [165, 54] width 49 height 12
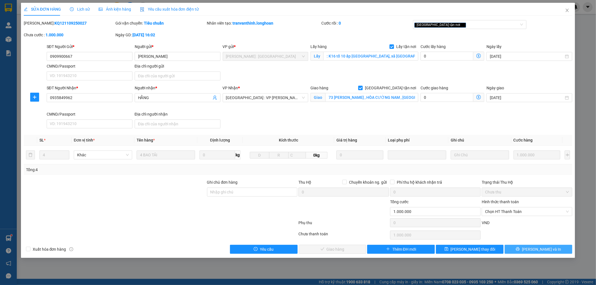
click at [534, 246] on button "[PERSON_NAME] và In" at bounding box center [539, 249] width 68 height 9
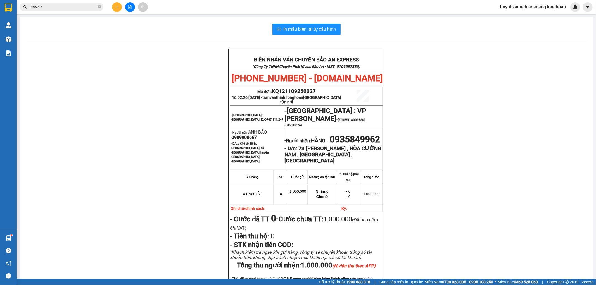
click at [64, 6] on input "49962" at bounding box center [64, 7] width 66 height 6
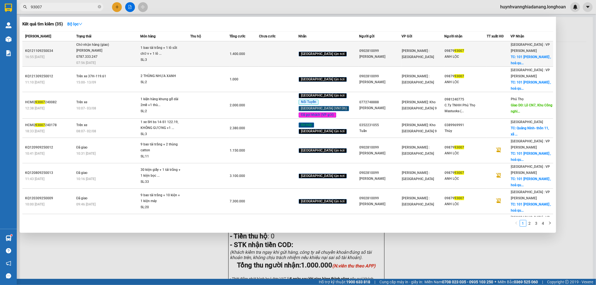
click at [225, 55] on td at bounding box center [209, 53] width 39 height 25
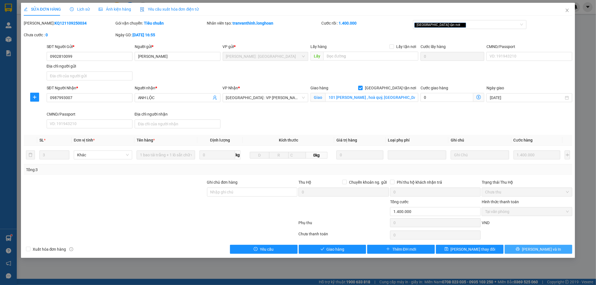
click at [533, 250] on button "[PERSON_NAME] và In" at bounding box center [539, 249] width 68 height 9
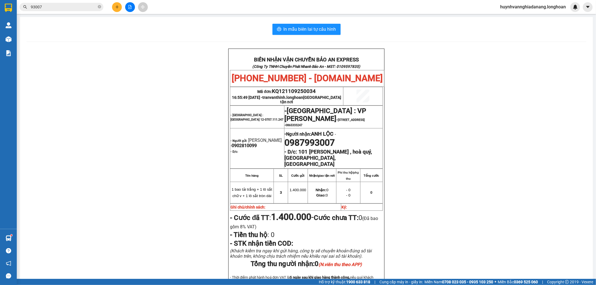
click at [61, 7] on input "93007" at bounding box center [64, 7] width 66 height 6
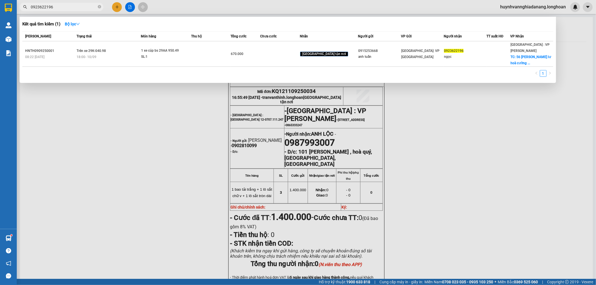
click at [70, 4] on input "0923622196" at bounding box center [64, 7] width 66 height 6
click at [176, 131] on div at bounding box center [298, 142] width 596 height 285
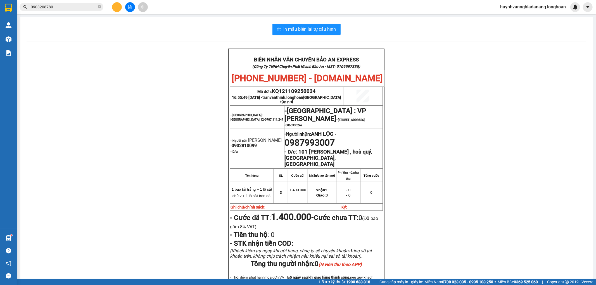
click at [68, 6] on input "0903208780" at bounding box center [64, 7] width 66 height 6
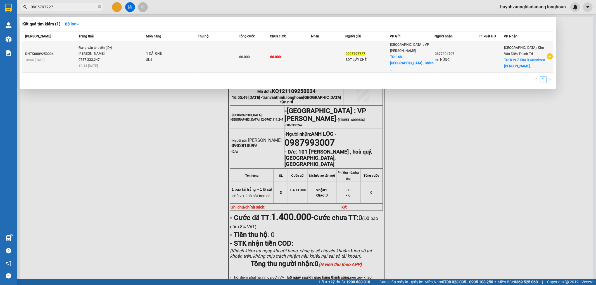
click at [197, 57] on span "1 CÁI GHẾ SL: 1" at bounding box center [172, 57] width 52 height 12
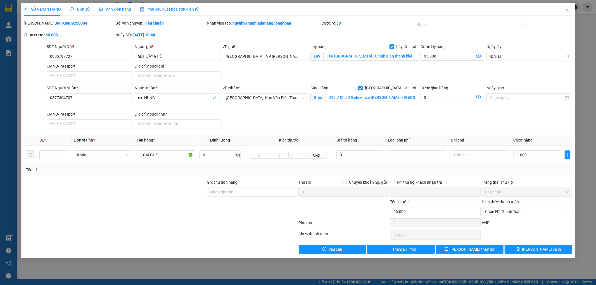
click at [393, 46] on input "Lấy tận nơi" at bounding box center [392, 46] width 4 height 4
click at [435, 58] on input "65.000" at bounding box center [453, 56] width 64 height 9
click at [403, 55] on input "168 [GEOGRAPHIC_DATA] . Chinh gián thanh khê . [GEOGRAPHIC_DATA]" at bounding box center [370, 56] width 95 height 9
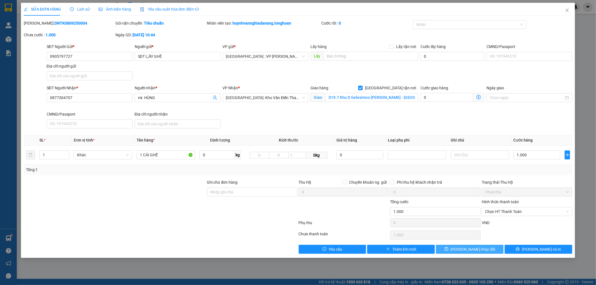
click at [485, 250] on button "[PERSON_NAME] thay đổi" at bounding box center [470, 249] width 68 height 9
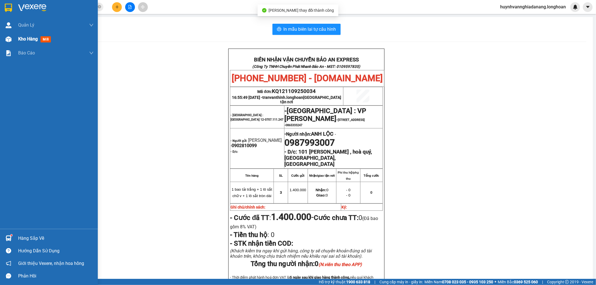
click at [21, 40] on span "Kho hàng" at bounding box center [28, 38] width 20 height 5
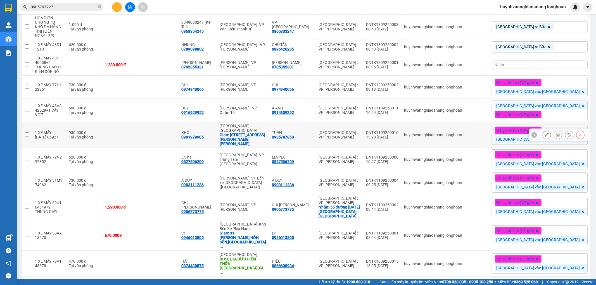
scroll to position [280, 0]
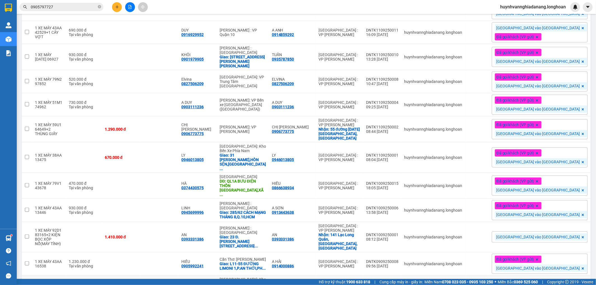
click at [579, 285] on icon at bounding box center [581, 287] width 4 height 4
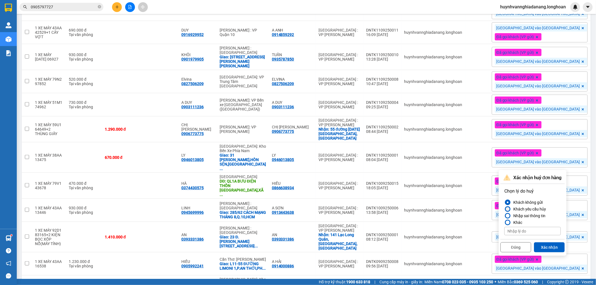
click at [510, 209] on div at bounding box center [508, 210] width 6 height 6
click at [505, 209] on input "Khách yêu cầu hủy" at bounding box center [505, 209] width 0 height 0
click at [547, 247] on button "Xác nhận" at bounding box center [549, 248] width 31 height 10
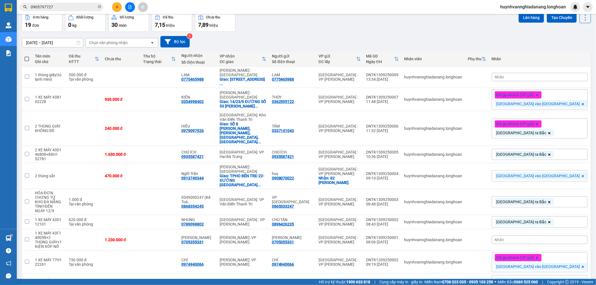
scroll to position [0, 0]
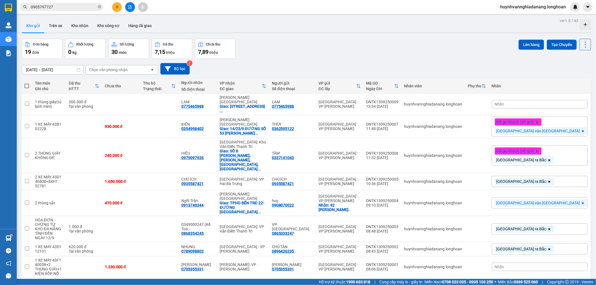
click at [550, 107] on div "Nhãn" at bounding box center [540, 104] width 96 height 8
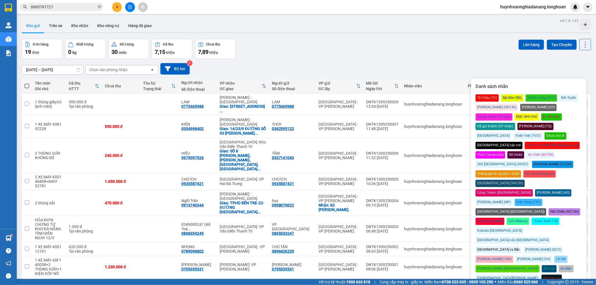
drag, startPoint x: 554, startPoint y: 202, endPoint x: 541, endPoint y: 186, distance: 21.1
click at [551, 237] on div "[GEOGRAPHIC_DATA] vào [GEOGRAPHIC_DATA]" at bounding box center [513, 240] width 75 height 7
click at [398, 57] on div "Đơn hàng 19 đơn Khối lượng 0 kg Số lượng 30 món Đã thu 7,15 triệu Chưa thu 7,89…" at bounding box center [306, 49] width 569 height 20
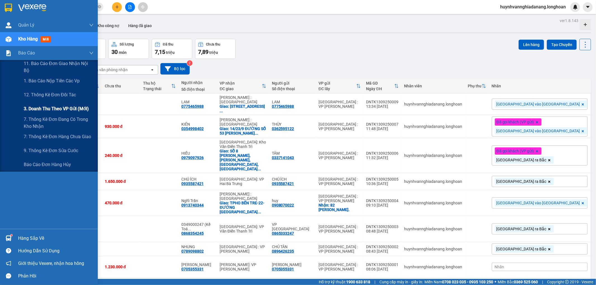
click at [71, 110] on span "3. Doanh Thu theo VP Gửi (mới)" at bounding box center [56, 108] width 65 height 7
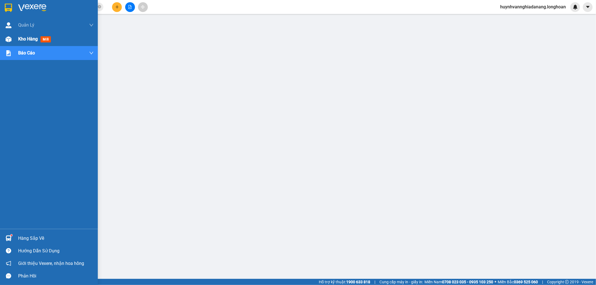
click at [23, 40] on span "Kho hàng" at bounding box center [28, 38] width 20 height 5
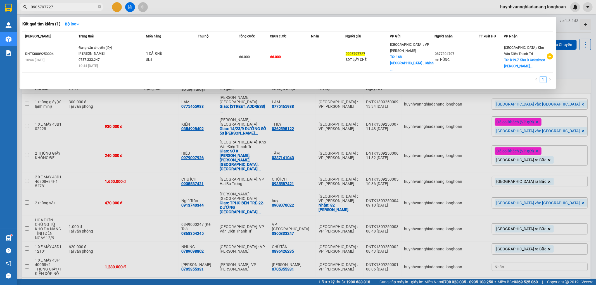
click at [66, 10] on input "0905797727" at bounding box center [64, 7] width 66 height 6
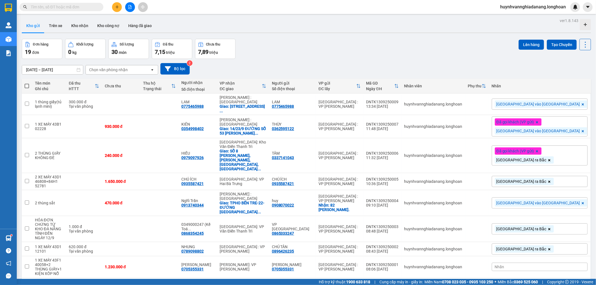
paste input "0978074654"
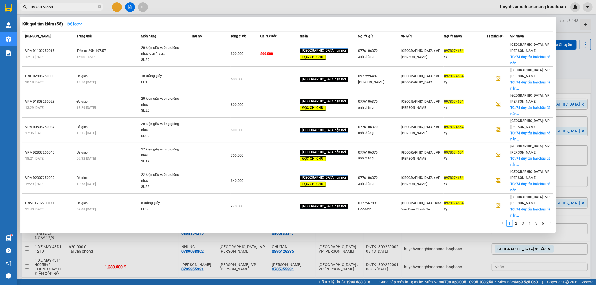
click at [583, 86] on div at bounding box center [298, 142] width 596 height 285
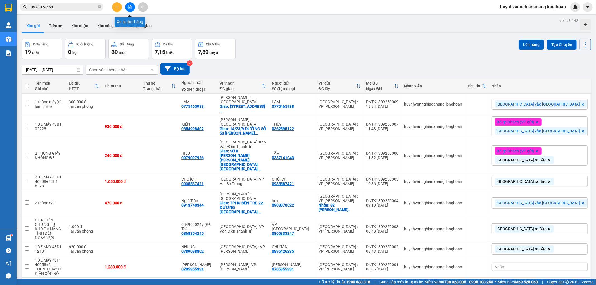
click at [130, 9] on icon "file-add" at bounding box center [130, 7] width 3 height 4
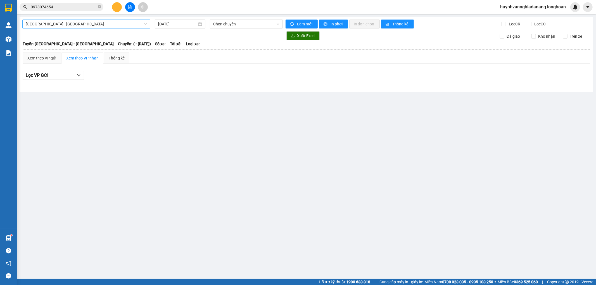
click at [92, 26] on span "[GEOGRAPHIC_DATA] - [GEOGRAPHIC_DATA]" at bounding box center [86, 24] width 121 height 8
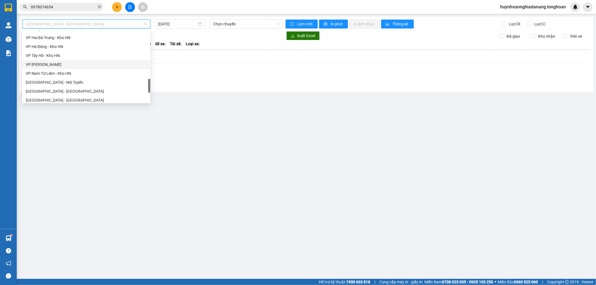
scroll to position [384, 0]
click at [68, 63] on div "Bắc [GEOGRAPHIC_DATA] QL1A" at bounding box center [86, 62] width 121 height 6
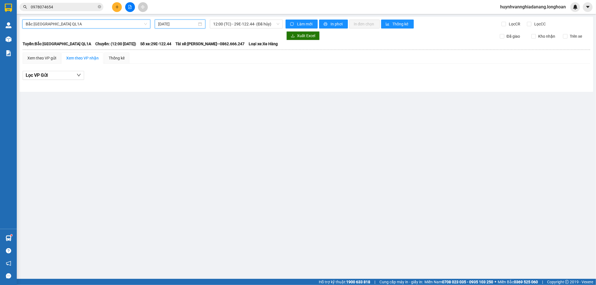
click at [190, 21] on input "[DATE]" at bounding box center [177, 24] width 39 height 6
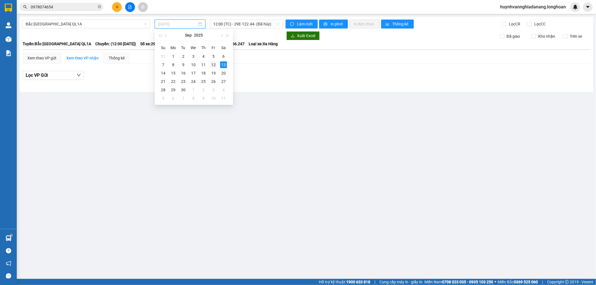
click at [214, 63] on div "12" at bounding box center [213, 64] width 7 height 7
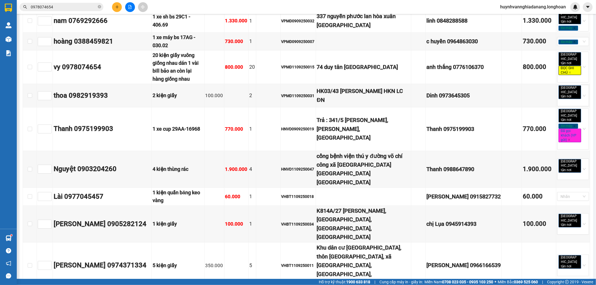
scroll to position [387, 0]
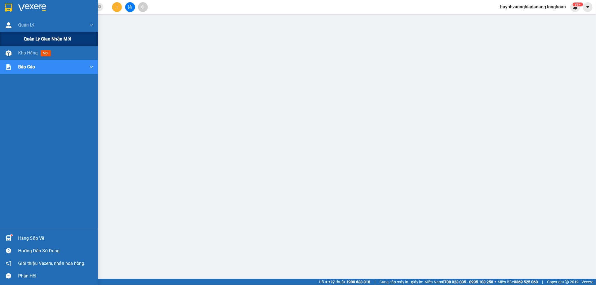
click at [30, 39] on span "Quản lý giao nhận mới" at bounding box center [48, 38] width 48 height 7
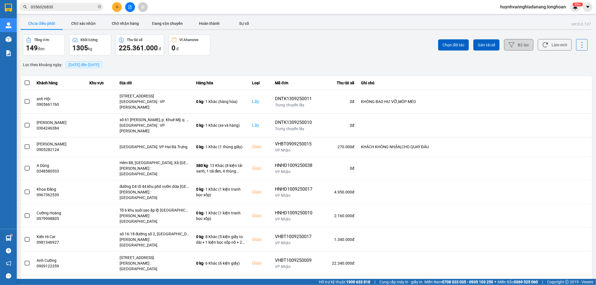
click at [519, 44] on button "Bộ lọc" at bounding box center [518, 44] width 29 height 11
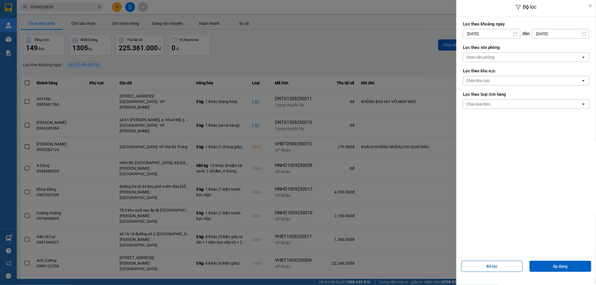
click at [503, 33] on input "[DATE]" at bounding box center [491, 33] width 57 height 9
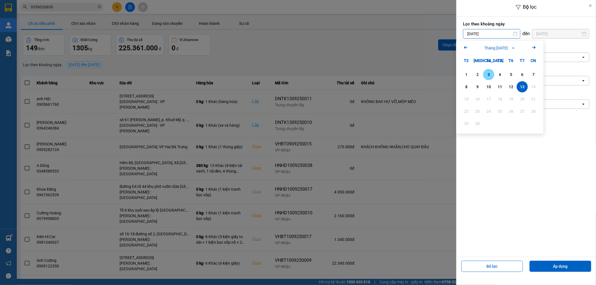
click at [488, 76] on div "3" at bounding box center [489, 74] width 8 height 7
type input "[DATE]"
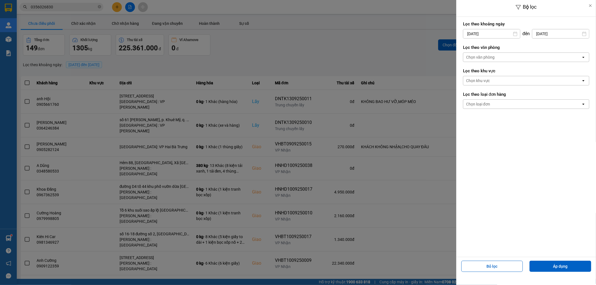
click at [505, 58] on div "Chọn văn phòng" at bounding box center [522, 57] width 118 height 9
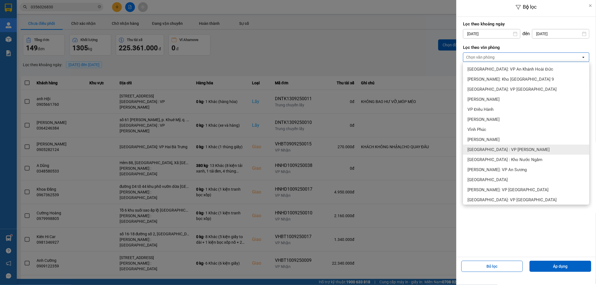
click at [501, 147] on span "[GEOGRAPHIC_DATA] : VP [PERSON_NAME]" at bounding box center [509, 150] width 82 height 6
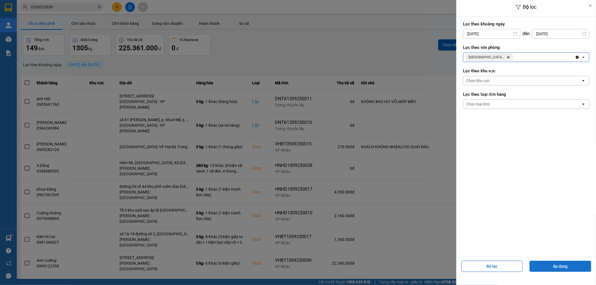
click at [550, 267] on button "Áp dụng" at bounding box center [561, 266] width 62 height 11
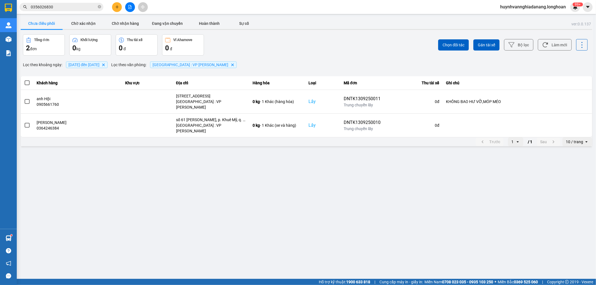
click at [28, 83] on span at bounding box center [27, 82] width 5 height 5
click at [24, 80] on input "checkbox" at bounding box center [24, 80] width 0 height 0
click at [491, 44] on span "Gán tài xế" at bounding box center [486, 45] width 17 height 6
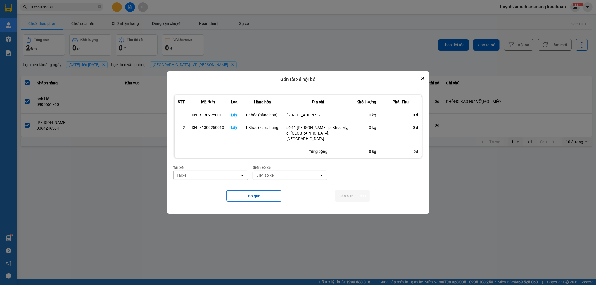
click at [210, 176] on div "Tài xế" at bounding box center [207, 175] width 67 height 9
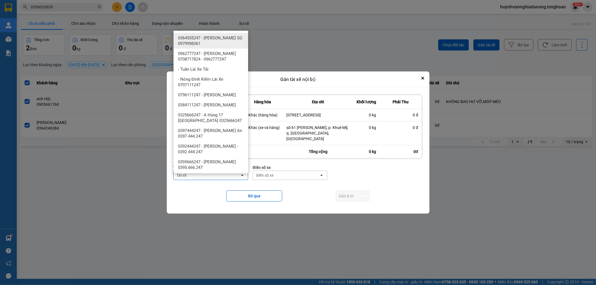
type input "y"
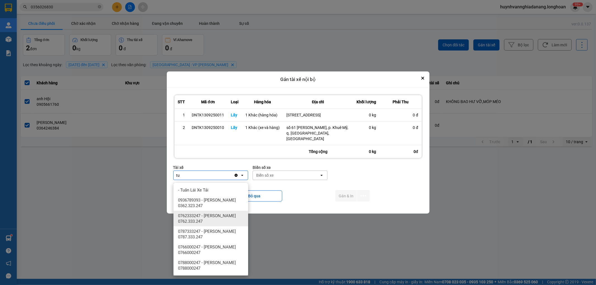
type input "tu"
click at [219, 218] on span "0762333247 - [PERSON_NAME] 0762.333.247" at bounding box center [212, 218] width 68 height 11
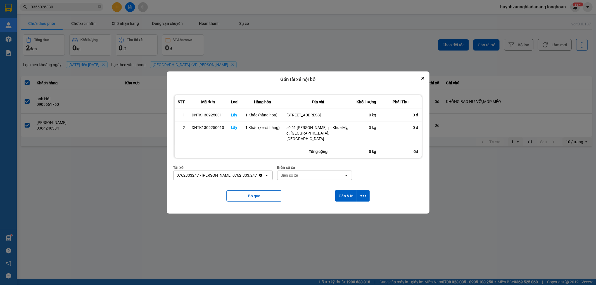
click at [259, 177] on icon "Clear value" at bounding box center [260, 175] width 3 height 3
drag, startPoint x: 229, startPoint y: 178, endPoint x: 229, endPoint y: 183, distance: 4.8
click at [229, 179] on div "Tài xế" at bounding box center [207, 175] width 67 height 9
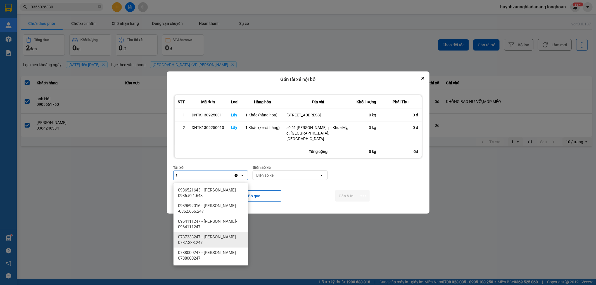
type input "t"
click at [222, 237] on span "0787333247 - [PERSON_NAME] 0787.333.247" at bounding box center [212, 240] width 68 height 11
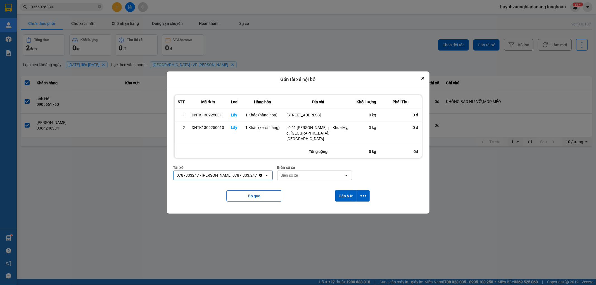
click at [292, 178] on div "Biển số xe" at bounding box center [289, 176] width 17 height 6
type input "6268"
drag, startPoint x: 303, startPoint y: 192, endPoint x: 313, endPoint y: 193, distance: 10.2
click at [304, 192] on span "29H-962.68" at bounding box center [293, 191] width 21 height 6
click at [365, 199] on icon "dialog" at bounding box center [364, 196] width 6 height 6
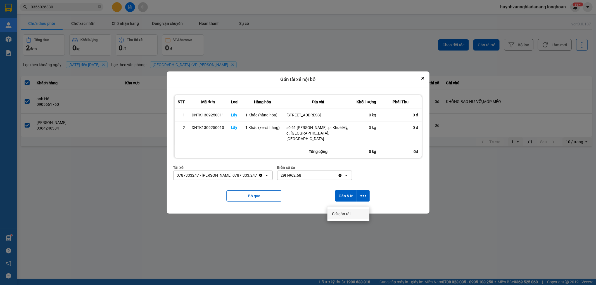
click at [349, 212] on span "Chỉ gán tài" at bounding box center [341, 214] width 18 height 6
